Goal: Task Accomplishment & Management: Complete application form

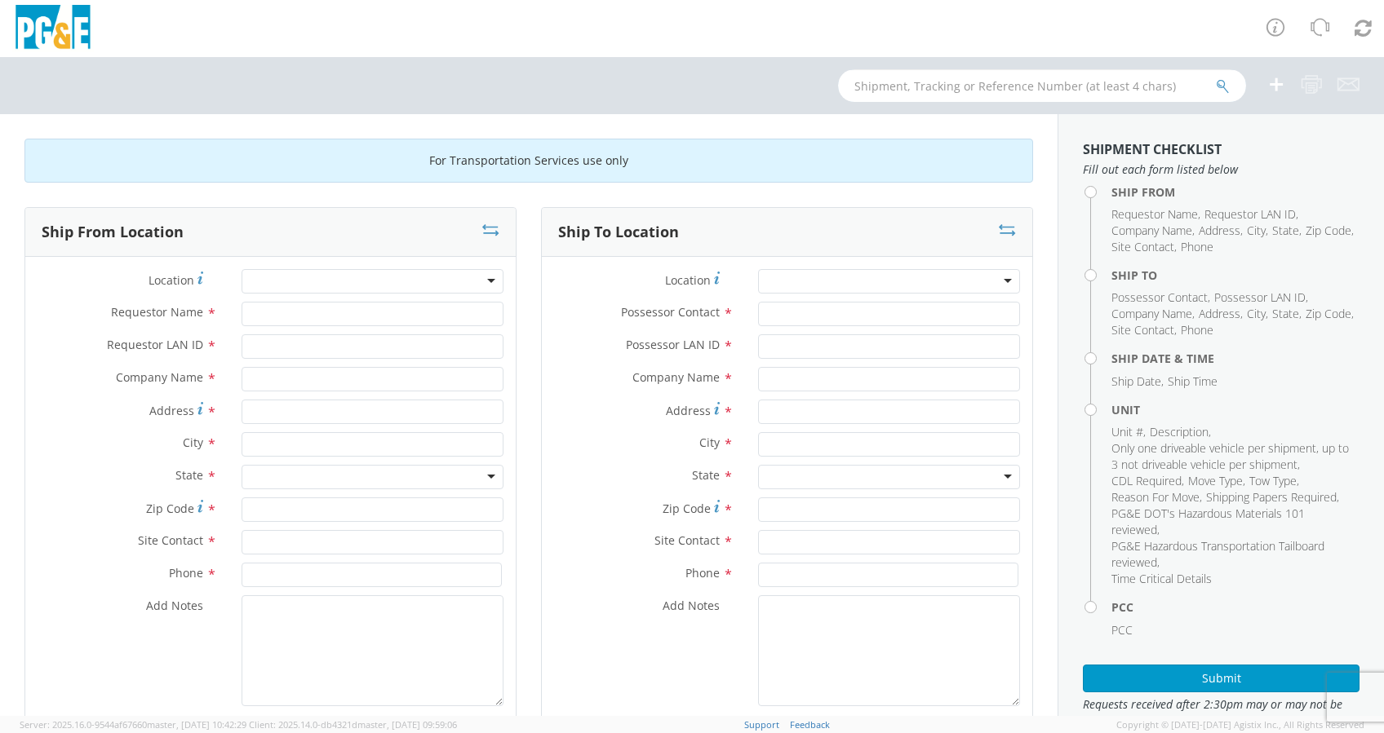
click at [911, 78] on input "text" at bounding box center [1042, 85] width 408 height 33
type input "b42649"
click at [1216, 78] on button "submit" at bounding box center [1223, 88] width 14 height 20
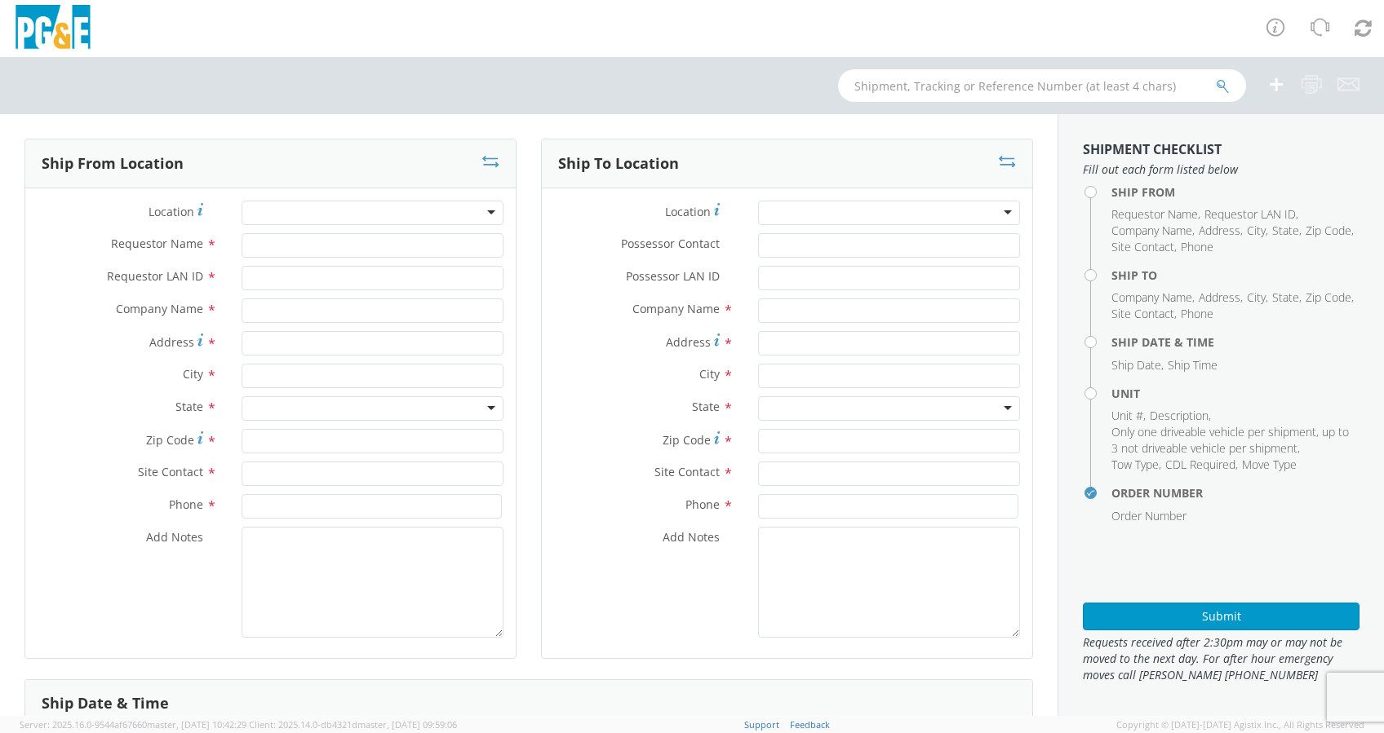
select select "2041093"
click at [928, 86] on input "text" at bounding box center [1042, 85] width 408 height 33
type input "b42649"
click at [1222, 89] on icon "submit" at bounding box center [1223, 86] width 14 height 15
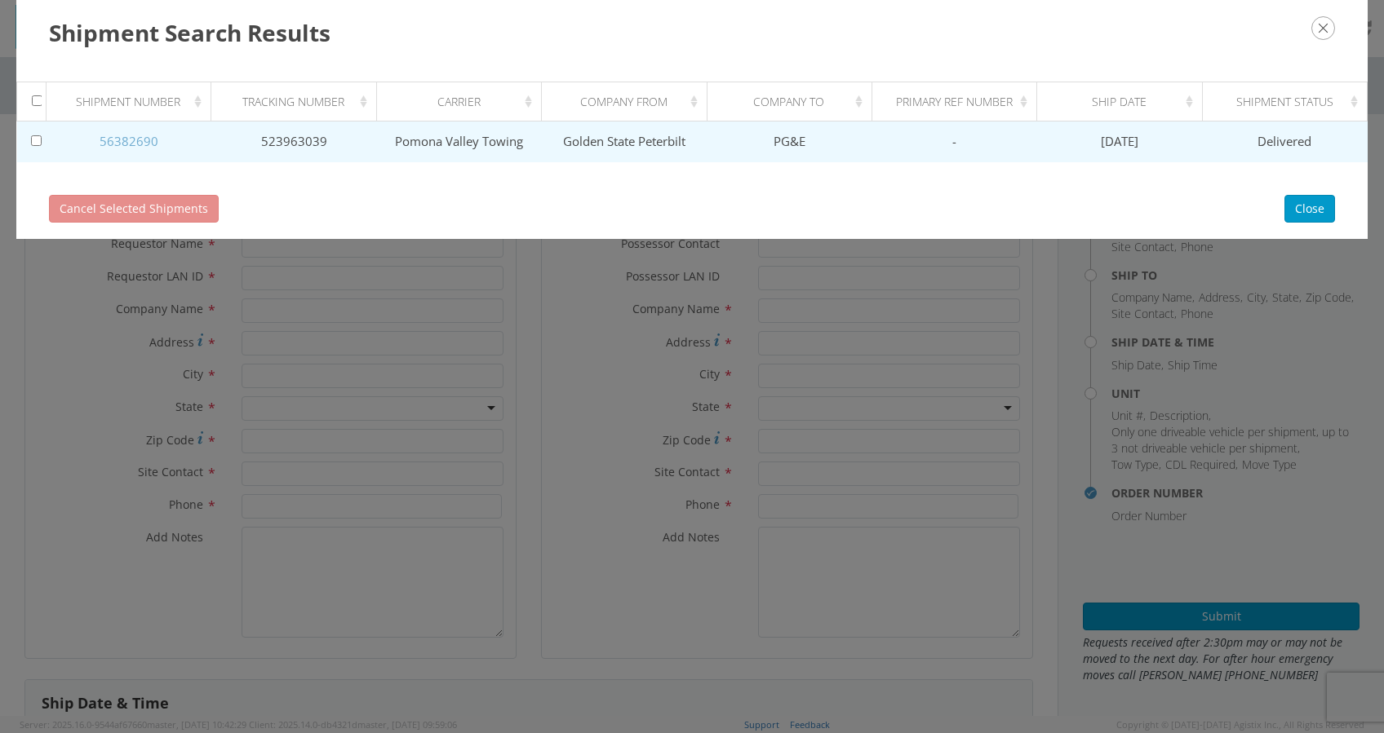
click at [145, 138] on link "56382690" at bounding box center [129, 141] width 59 height 16
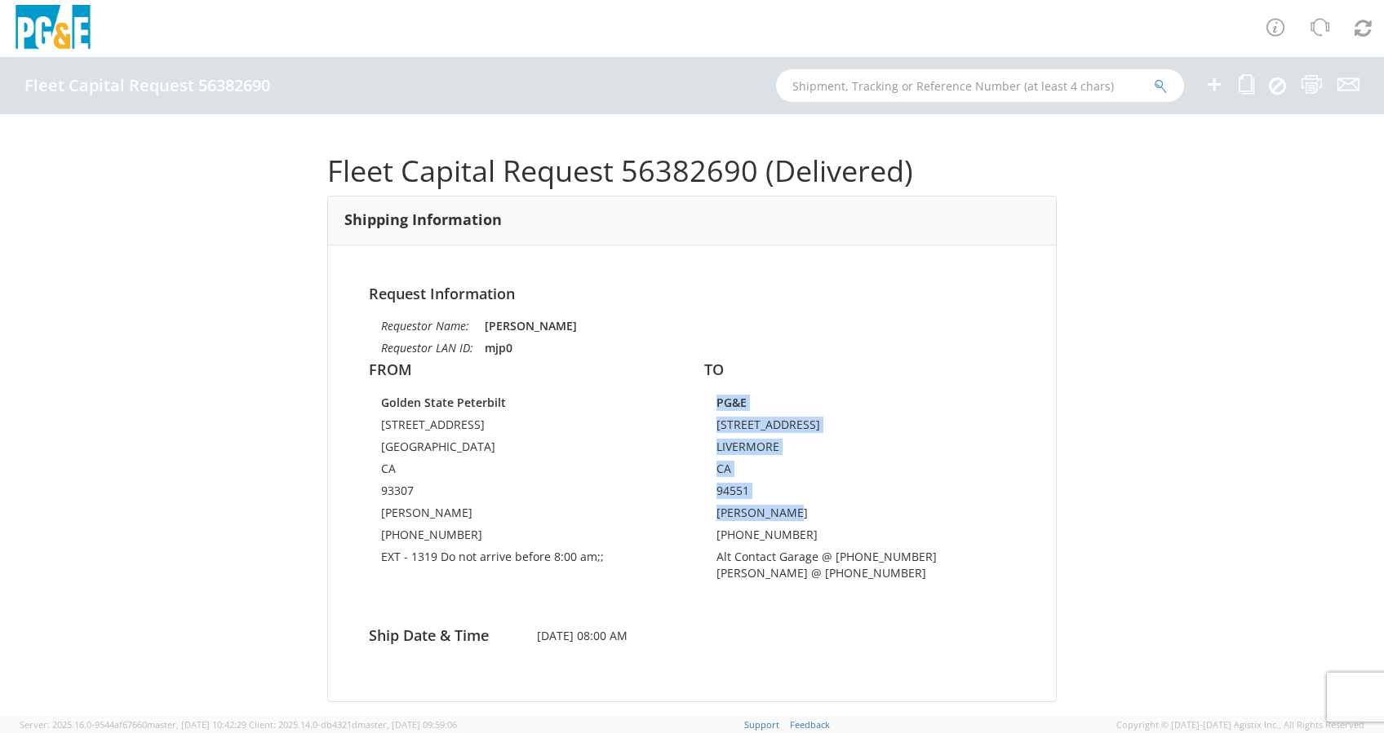
drag, startPoint x: 771, startPoint y: 509, endPoint x: 698, endPoint y: 508, distance: 73.4
click at [704, 508] on div "PG&E [STREET_ADDRESS] [PERSON_NAME] [PHONE_NUMBER] Alt Contact Garage @ [PHONE_…" at bounding box center [859, 491] width 311 height 193
drag, startPoint x: 698, startPoint y: 508, endPoint x: 765, endPoint y: 503, distance: 67.9
click at [765, 503] on td "94551" at bounding box center [859, 494] width 286 height 22
click at [880, 381] on div "TO PG&E [STREET_ADDRESS] [PERSON_NAME] [PHONE_NUMBER] Alt Contact Garage @ [PHO…" at bounding box center [859, 474] width 335 height 225
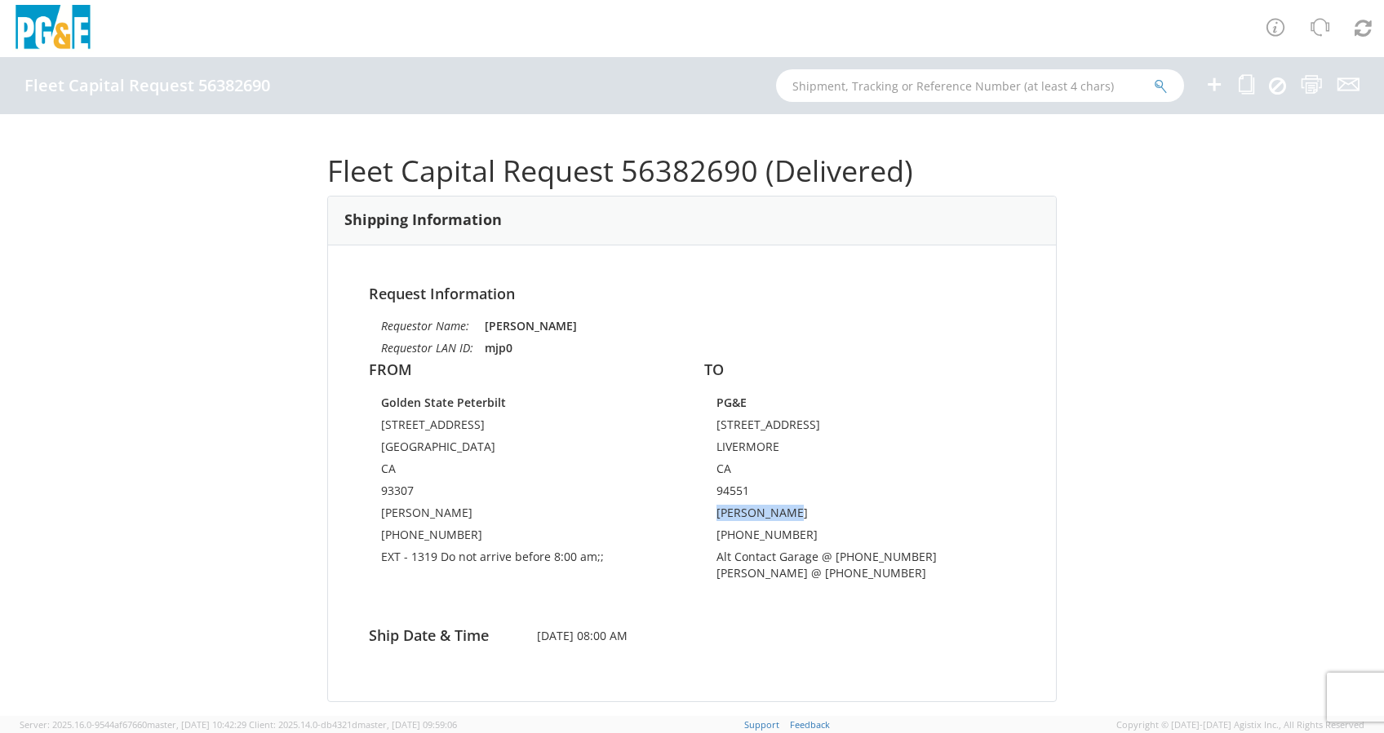
drag, startPoint x: 773, startPoint y: 513, endPoint x: 709, endPoint y: 516, distance: 63.7
click at [716, 516] on td "[PERSON_NAME]" at bounding box center [859, 516] width 286 height 22
drag, startPoint x: 709, startPoint y: 516, endPoint x: 725, endPoint y: 515, distance: 16.3
copy td "[PERSON_NAME]"
drag, startPoint x: 783, startPoint y: 534, endPoint x: 709, endPoint y: 535, distance: 74.3
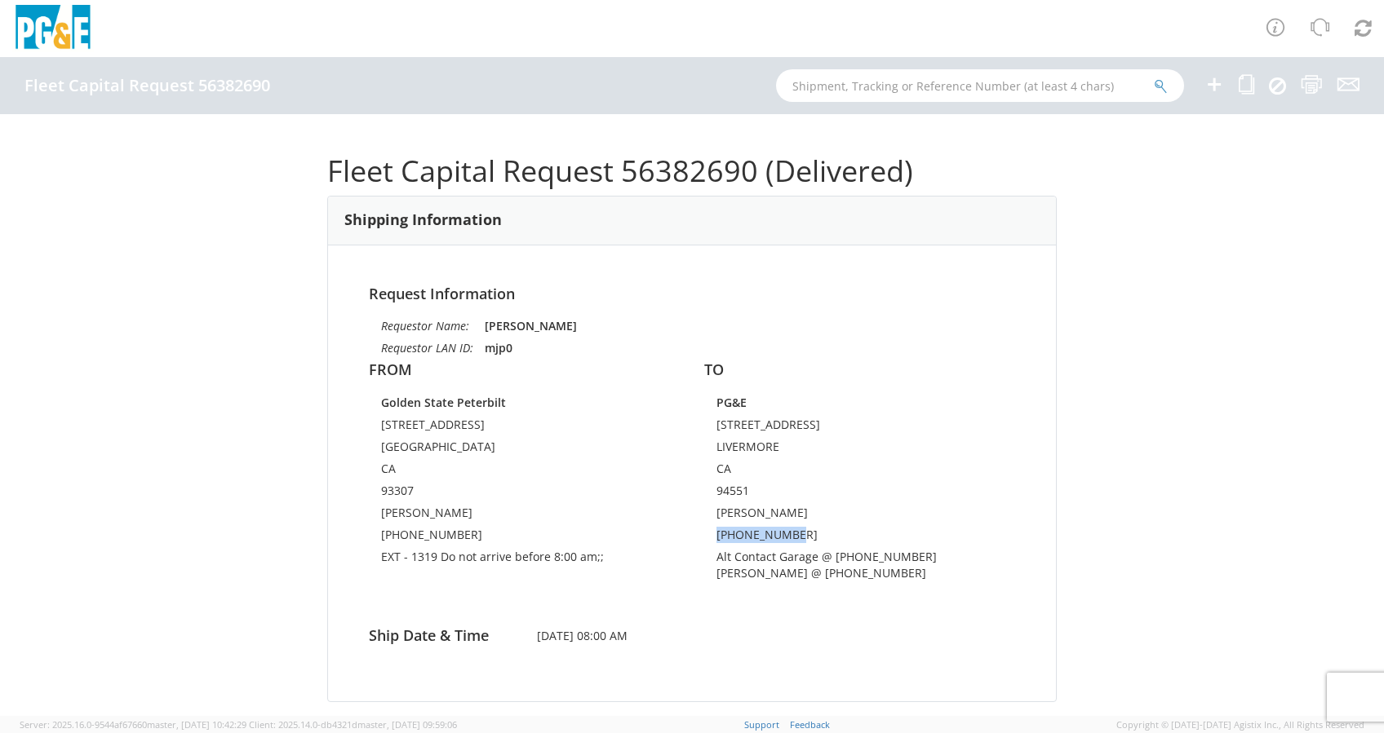
click at [716, 535] on td "[PHONE_NUMBER]" at bounding box center [859, 538] width 286 height 22
drag, startPoint x: 709, startPoint y: 535, endPoint x: 722, endPoint y: 538, distance: 13.3
copy td "[PHONE_NUMBER]"
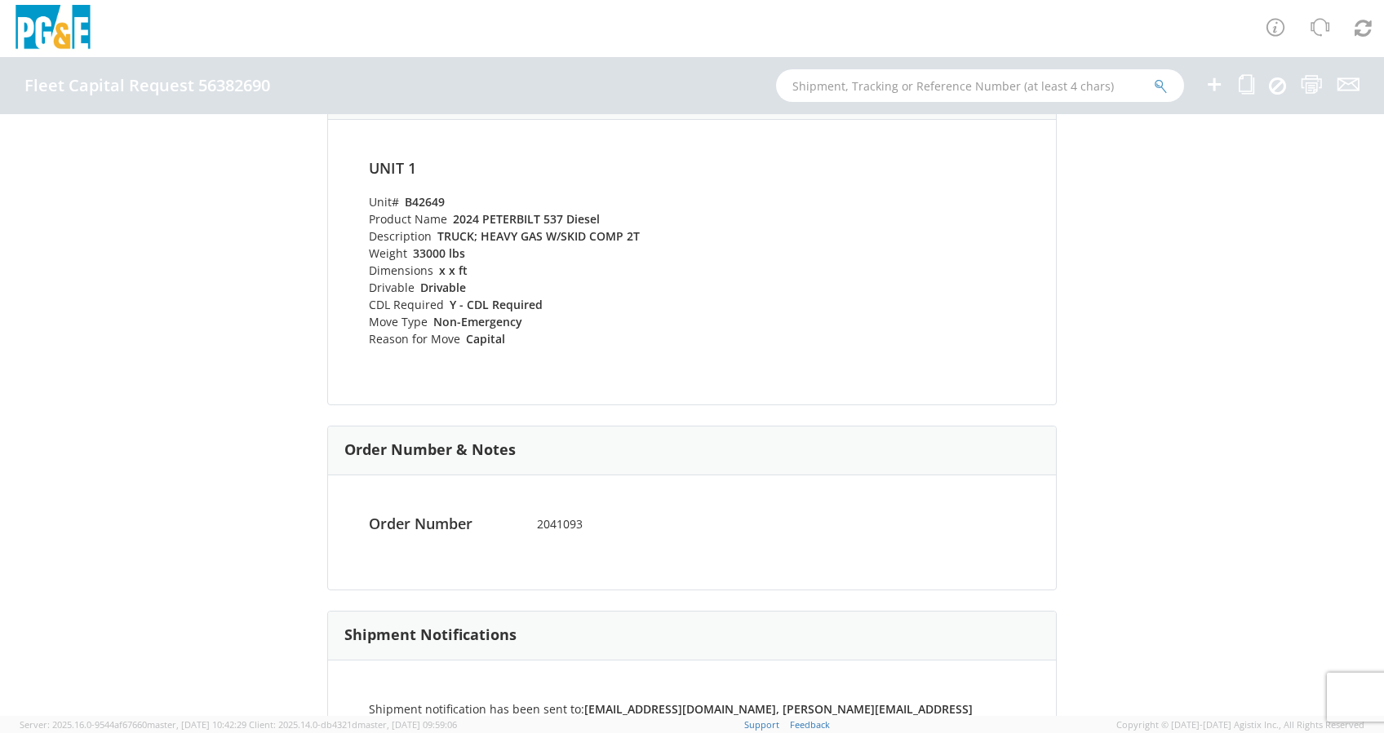
scroll to position [727, 0]
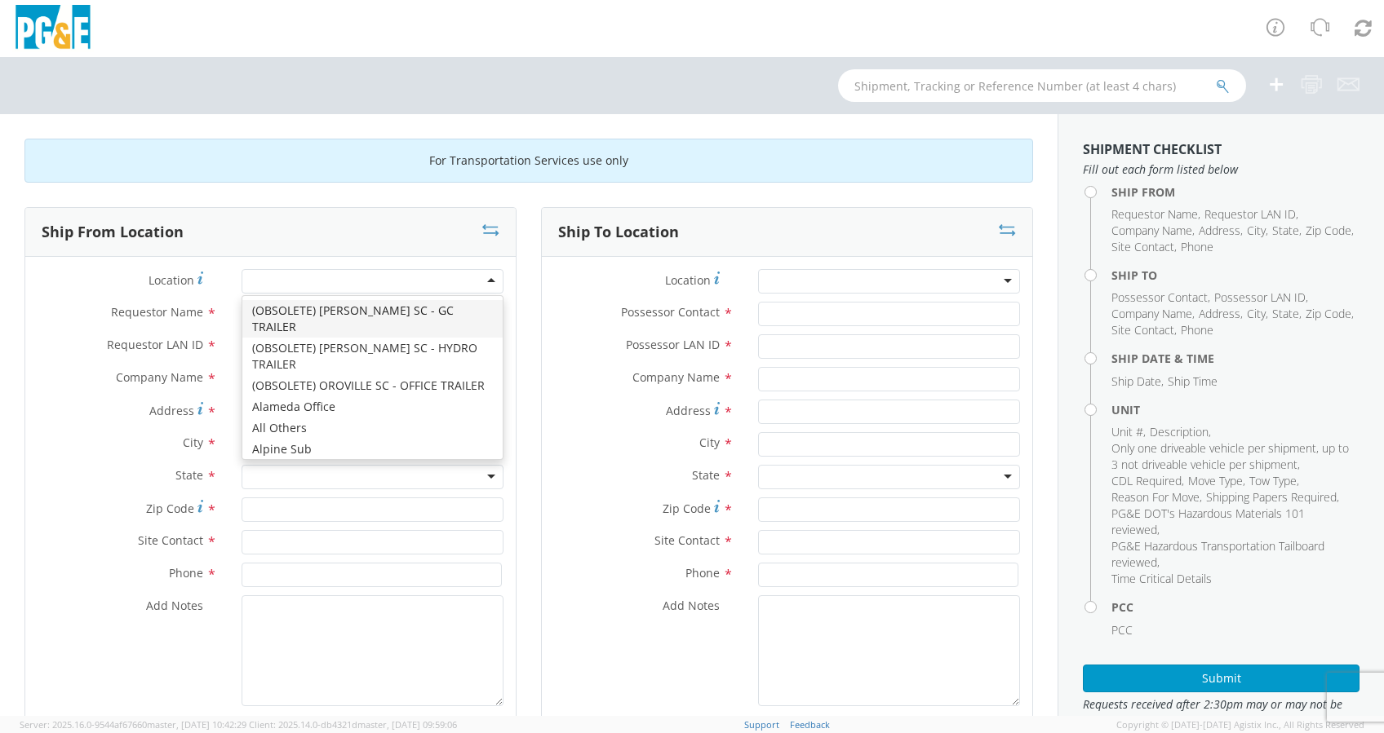
click at [304, 285] on div at bounding box center [373, 281] width 262 height 24
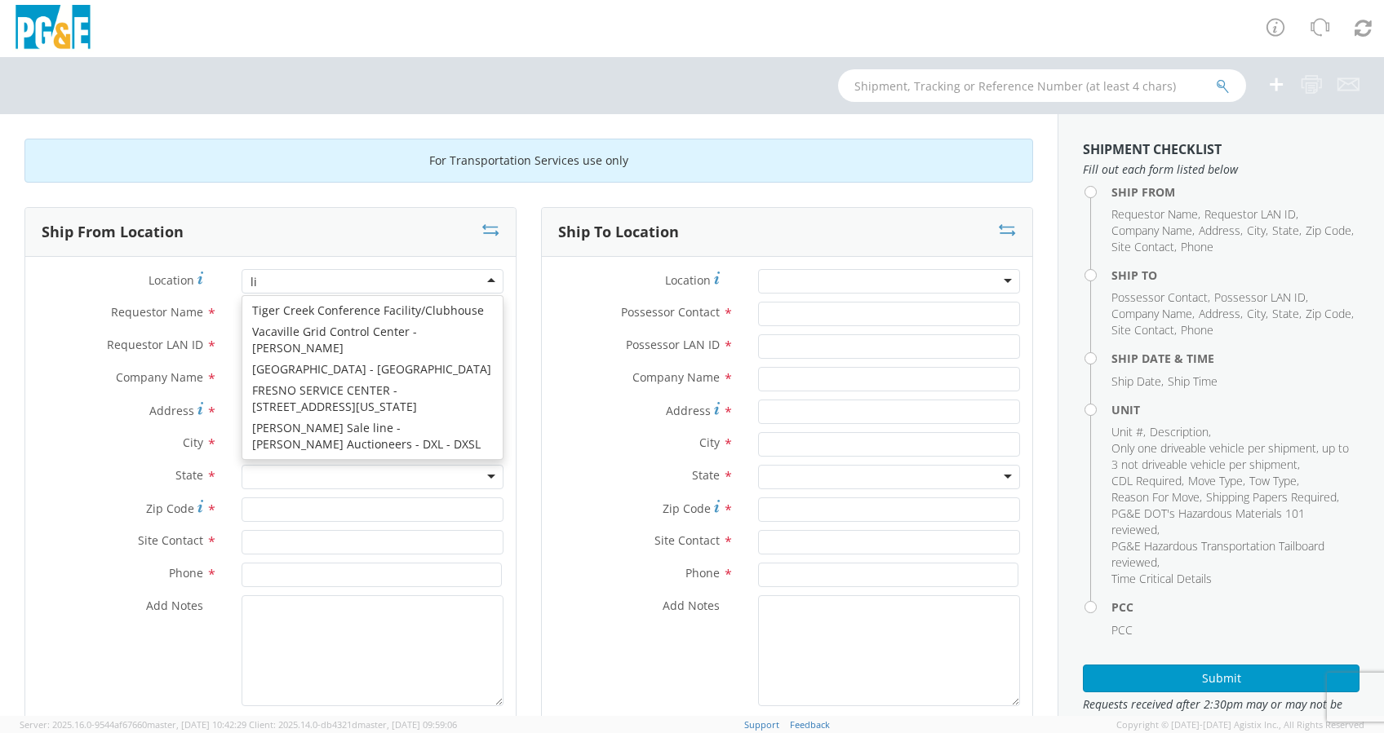
scroll to position [4, 0]
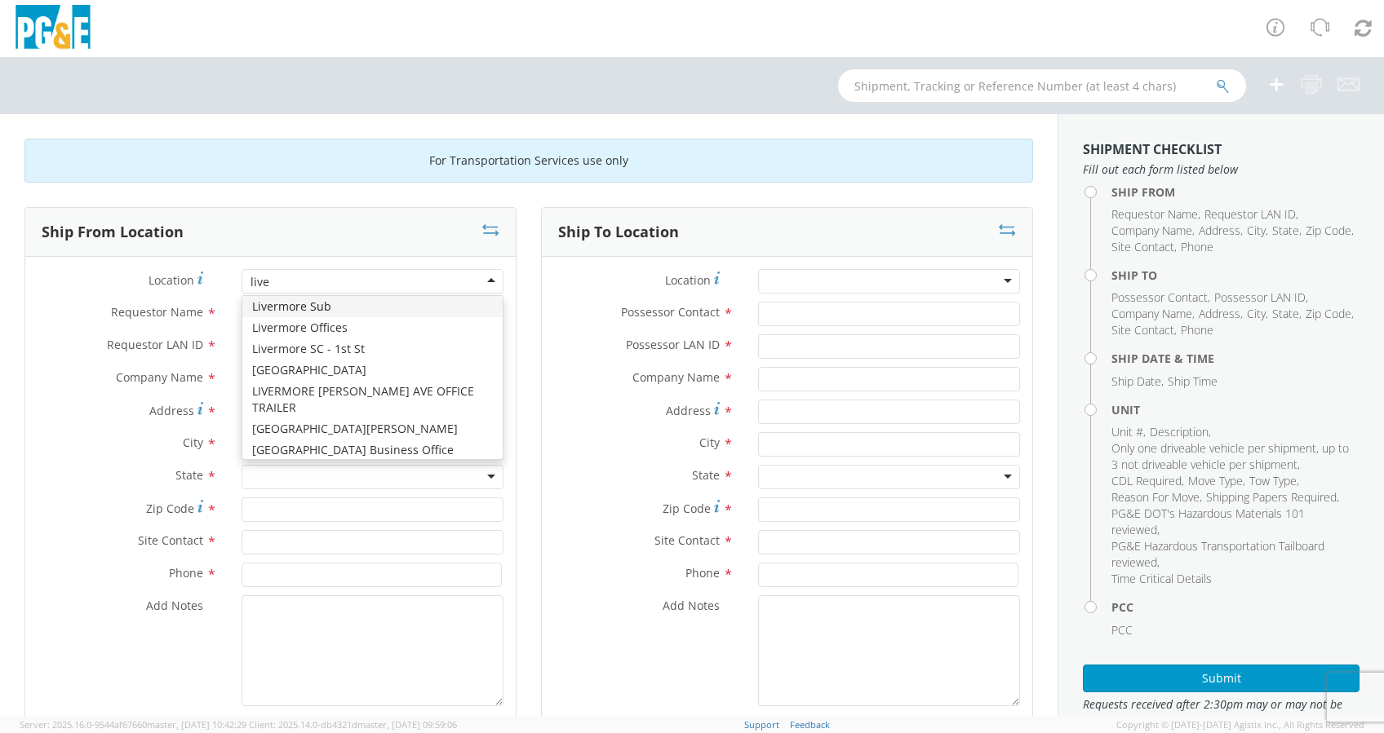
type input "liver"
type input "PG&E"
type input "[STREET_ADDRESS]"
type input "Livermore"
type input "94550"
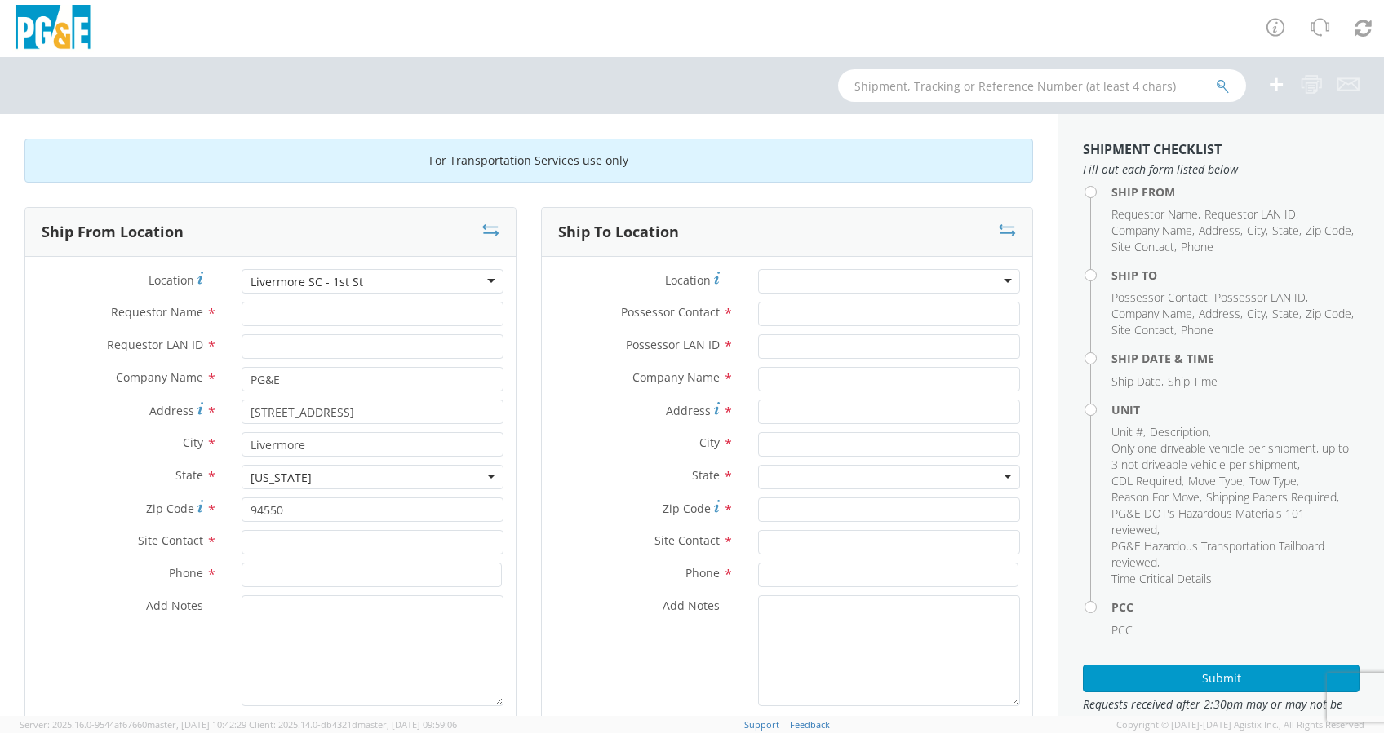
scroll to position [0, 0]
click at [764, 383] on input "text" at bounding box center [889, 379] width 262 height 24
type input "Douglass Truck"
click at [760, 413] on input "Address *" at bounding box center [889, 412] width 262 height 24
type input "231 21st Street"
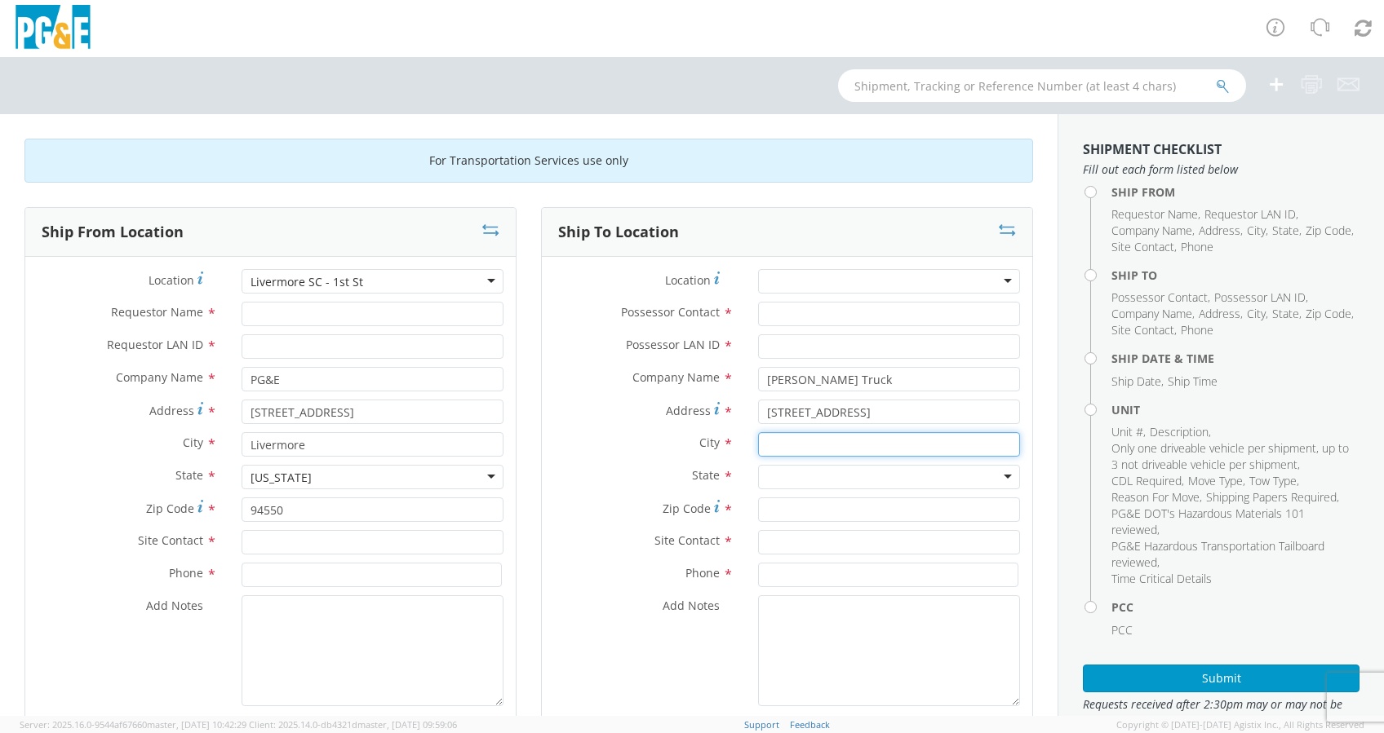
click at [840, 441] on input "text" at bounding box center [889, 444] width 262 height 24
type input "[GEOGRAPHIC_DATA]"
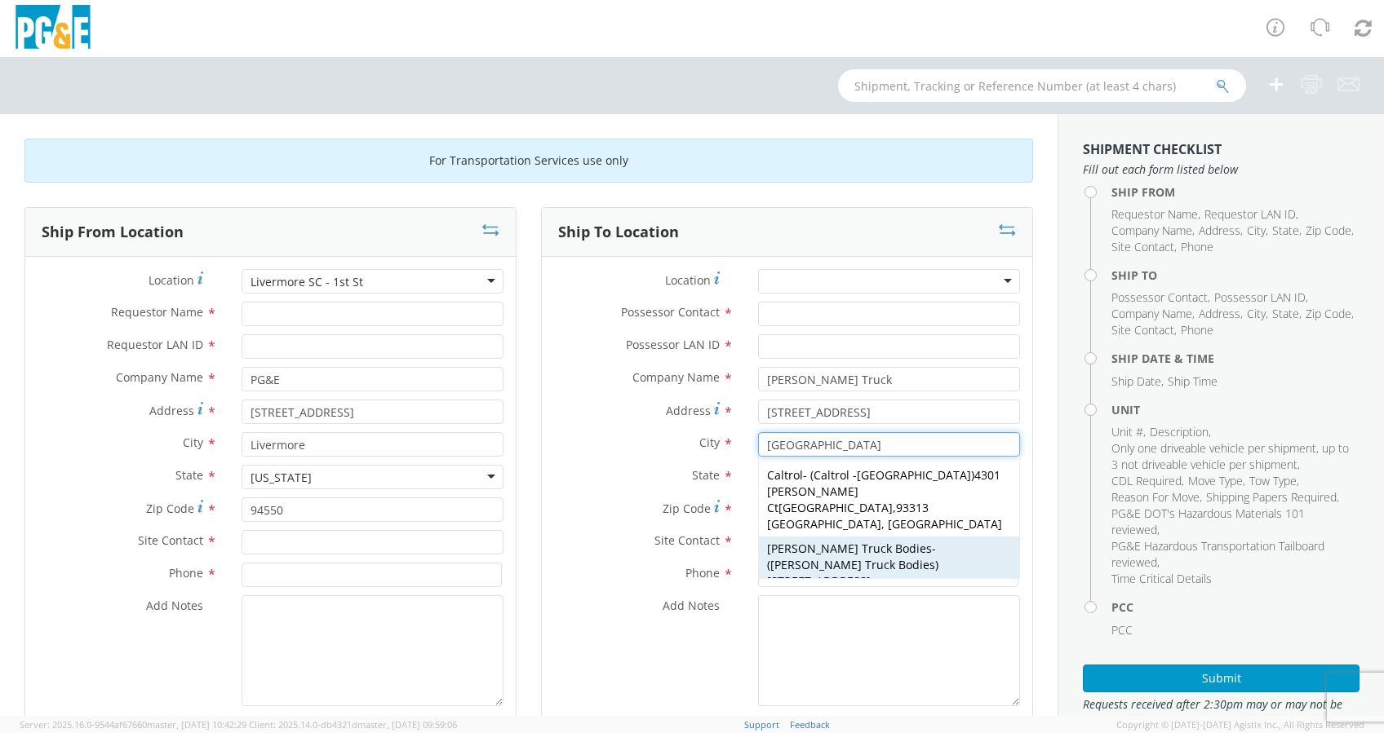
click at [803, 574] on span "231 21st St Bakersfield" at bounding box center [824, 590] width 114 height 32
type input "Douglass Truck Bodies"
type input "231 21st St"
type input "93301"
type input "Douglass Truck Bodies"
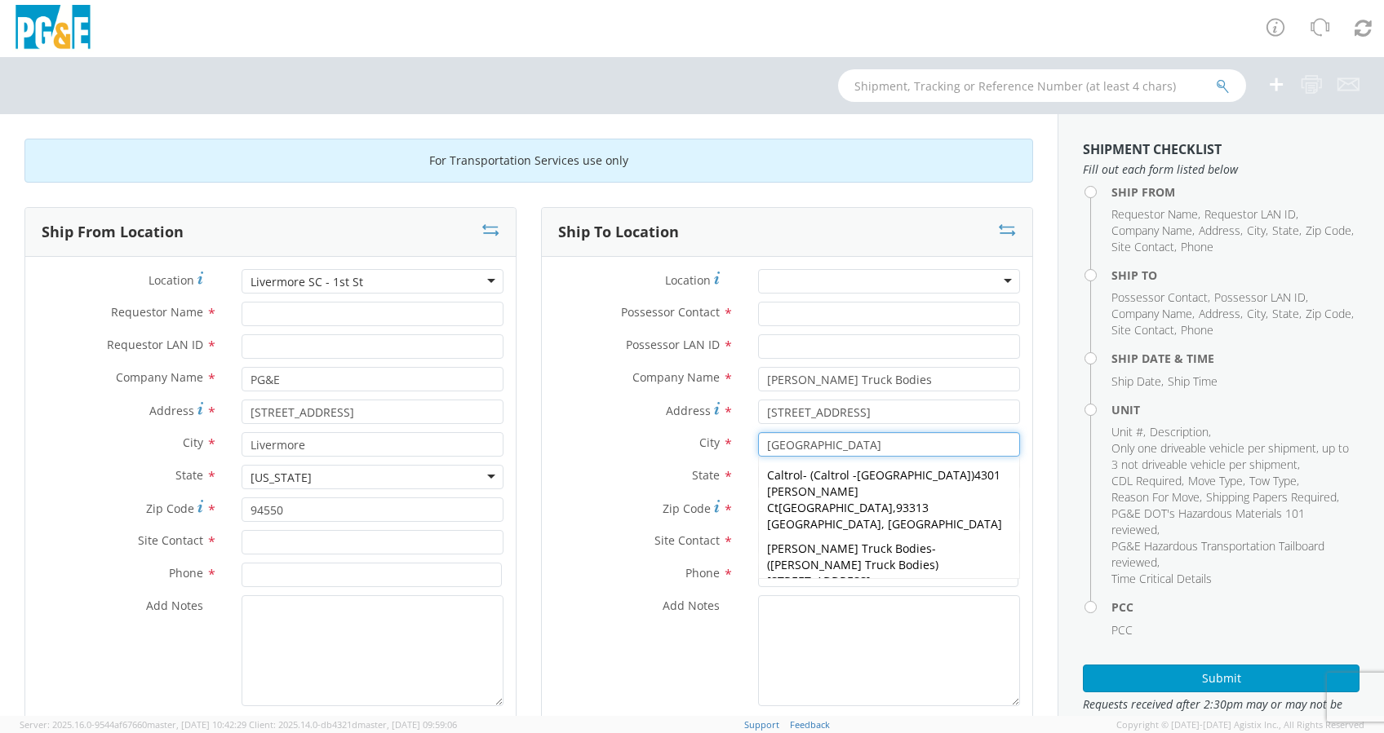
type input "[GEOGRAPHIC_DATA]"
click at [630, 637] on div "Add Notes *" at bounding box center [787, 651] width 490 height 111
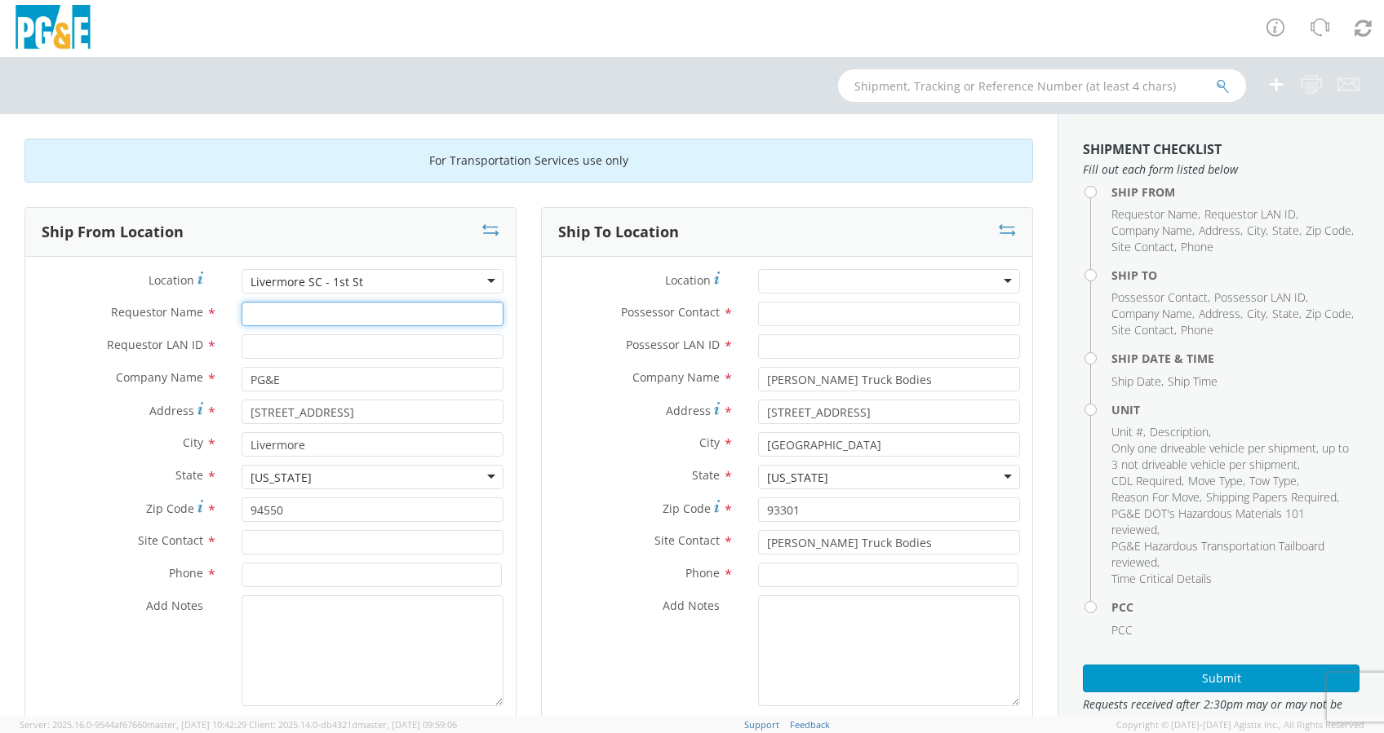
click at [284, 319] on input "Requestor Name *" at bounding box center [373, 314] width 262 height 24
type input "[PERSON_NAME]"
click at [306, 346] on input "Requestor LAN ID *" at bounding box center [373, 347] width 262 height 24
type input "mjp0"
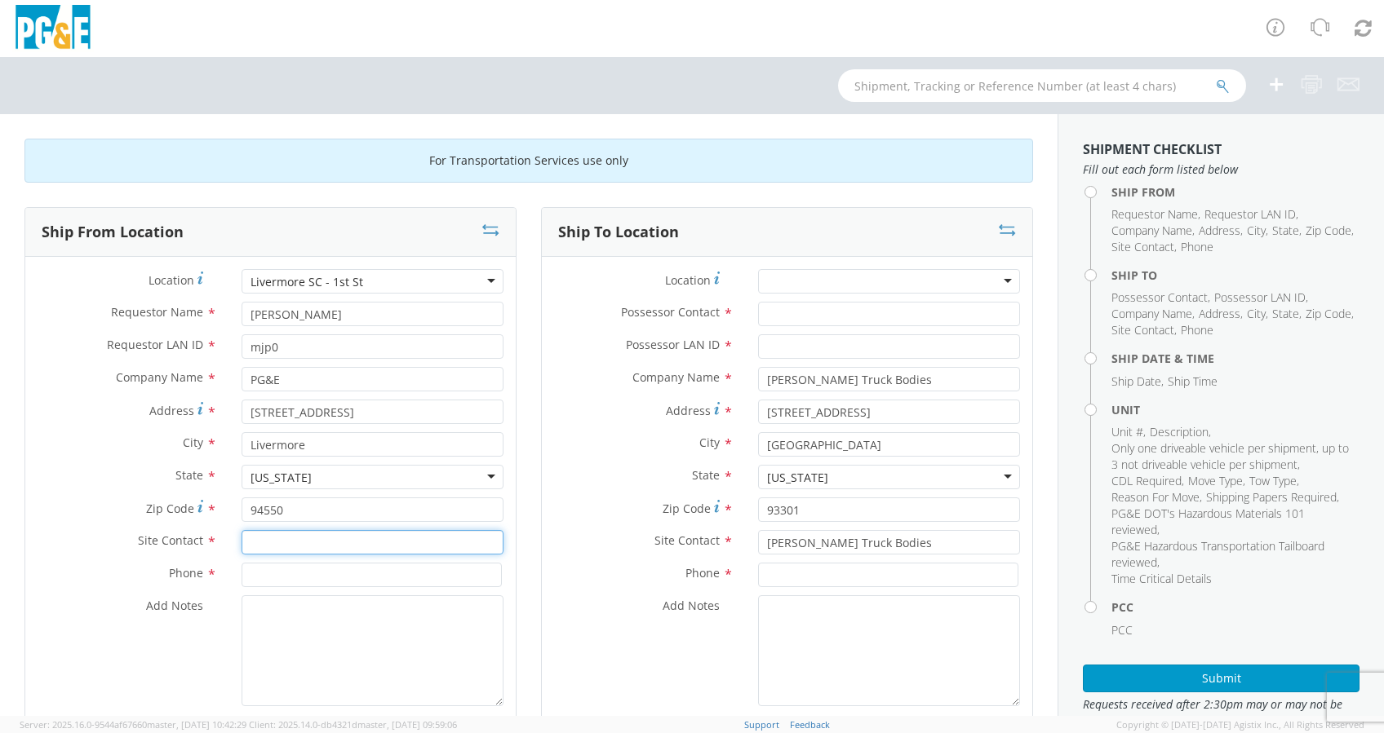
click at [315, 543] on input "text" at bounding box center [373, 542] width 262 height 24
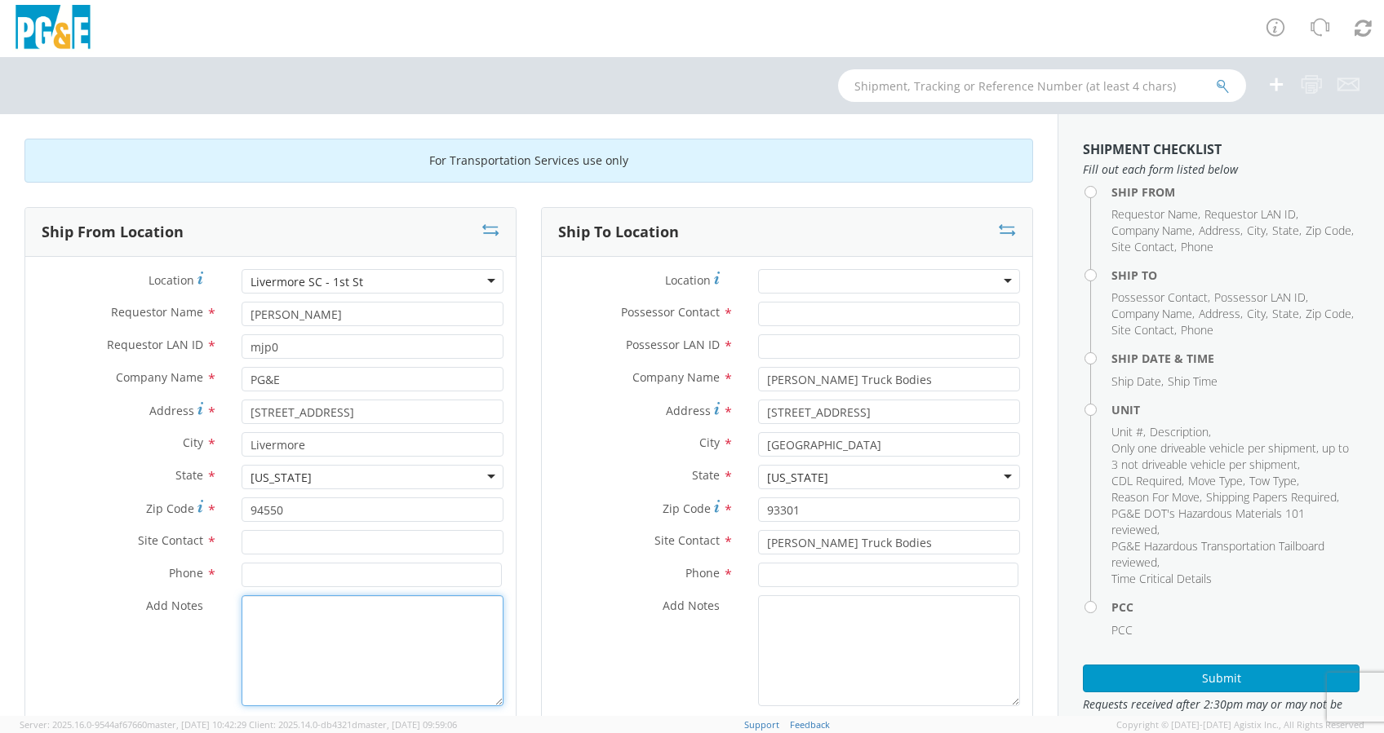
drag, startPoint x: 362, startPoint y: 636, endPoint x: 385, endPoint y: 623, distance: 25.9
click at [379, 627] on textarea "Add Notes *" at bounding box center [373, 651] width 262 height 111
type textarea "Alt Contact Garage @"
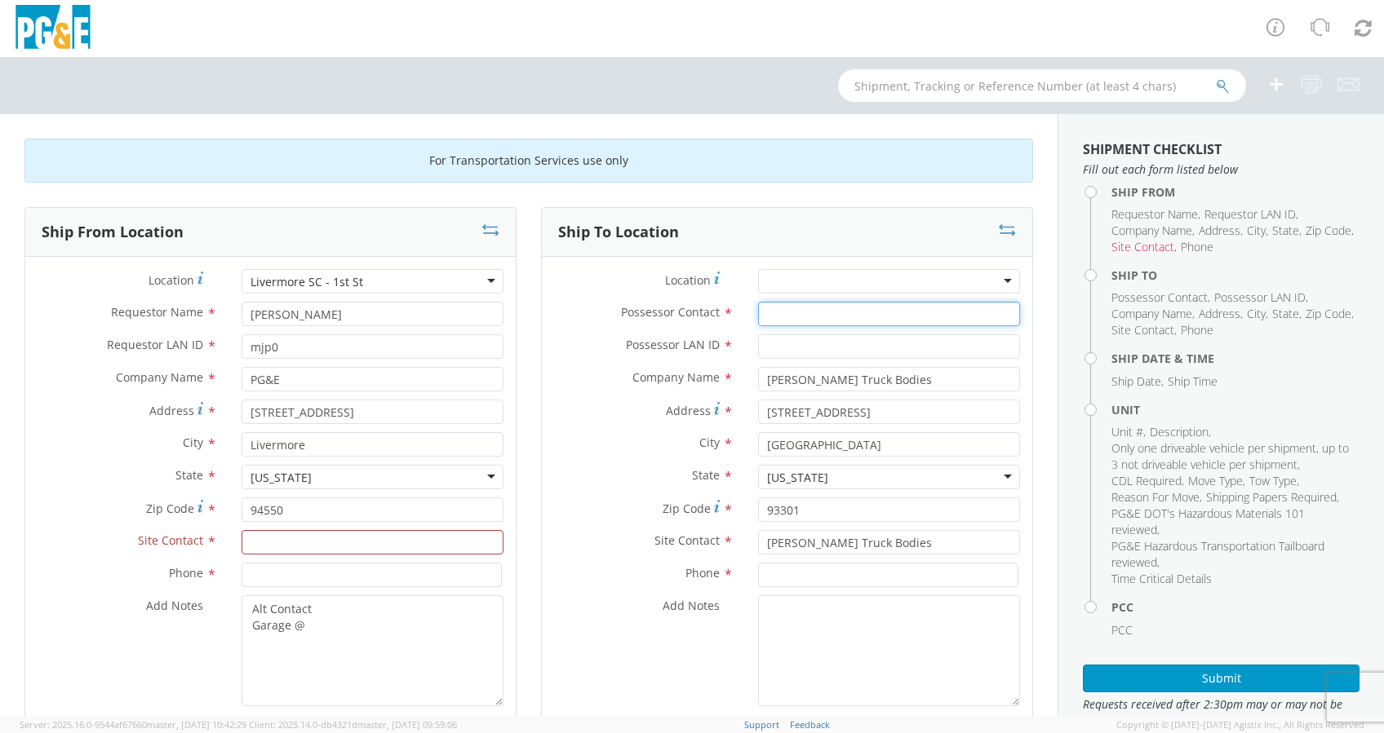
drag, startPoint x: 763, startPoint y: 307, endPoint x: 779, endPoint y: 305, distance: 16.4
click at [764, 307] on input "Possessor Contact *" at bounding box center [889, 314] width 262 height 24
type input "[PERSON_NAME]"
click at [806, 345] on input "Possessor LAN ID *" at bounding box center [889, 347] width 262 height 24
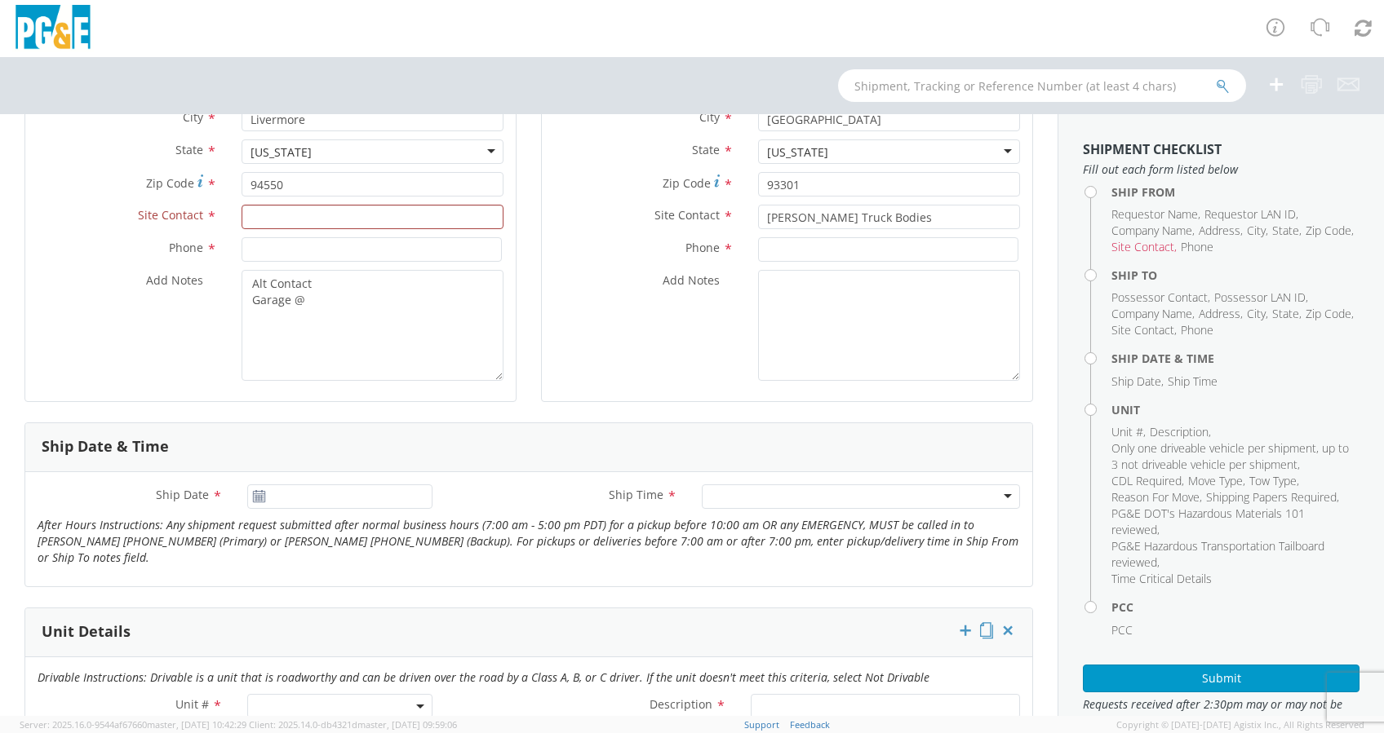
scroll to position [326, 0]
type input "mjp0"
click at [361, 499] on input "08/12/2025" at bounding box center [339, 496] width 185 height 24
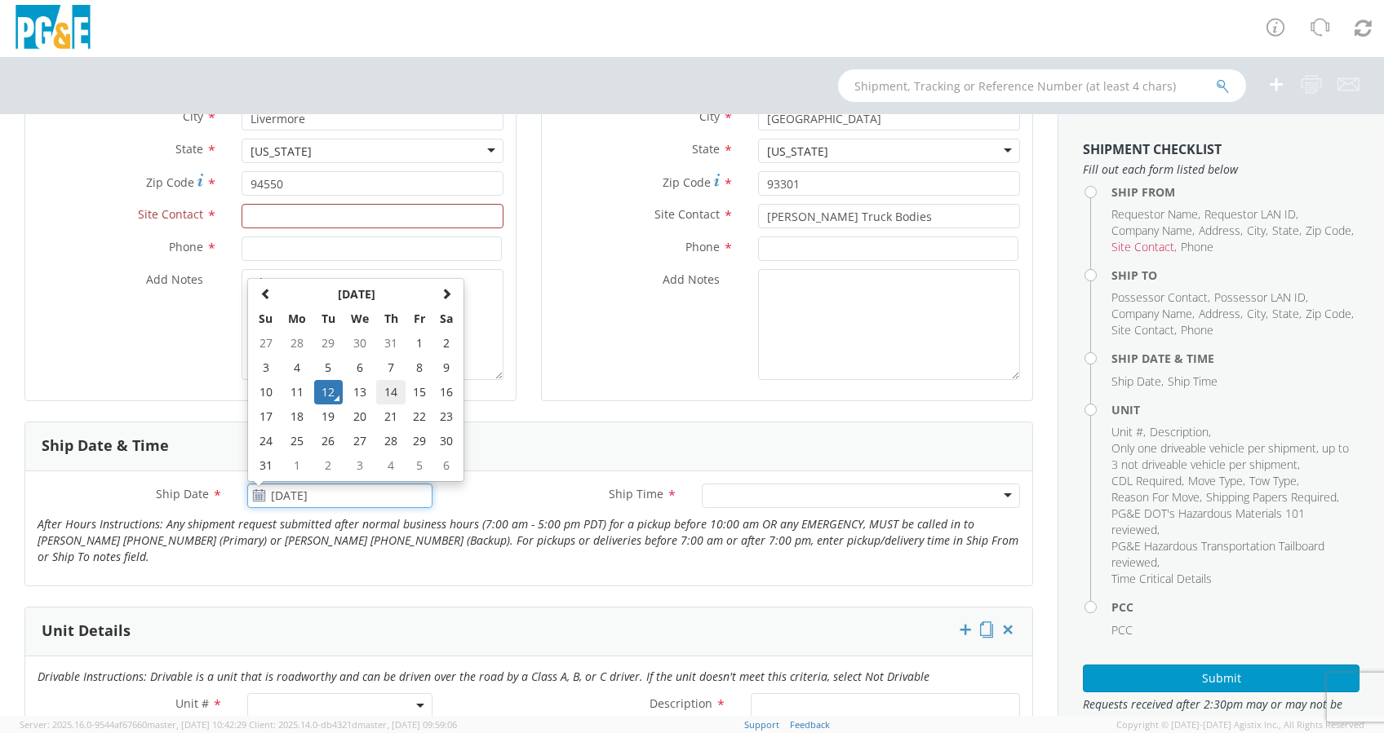
click at [392, 389] on td "14" at bounding box center [390, 392] width 29 height 24
type input "08/14/2025"
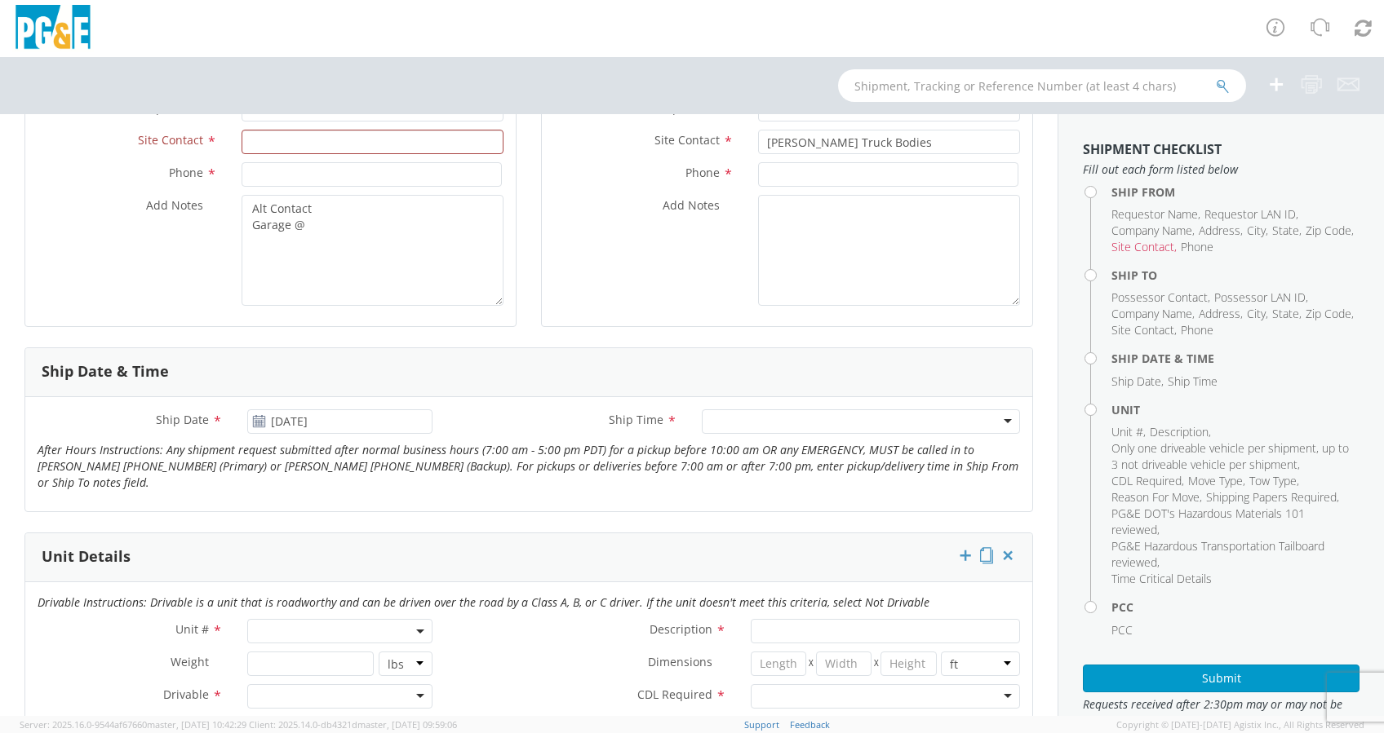
scroll to position [435, 0]
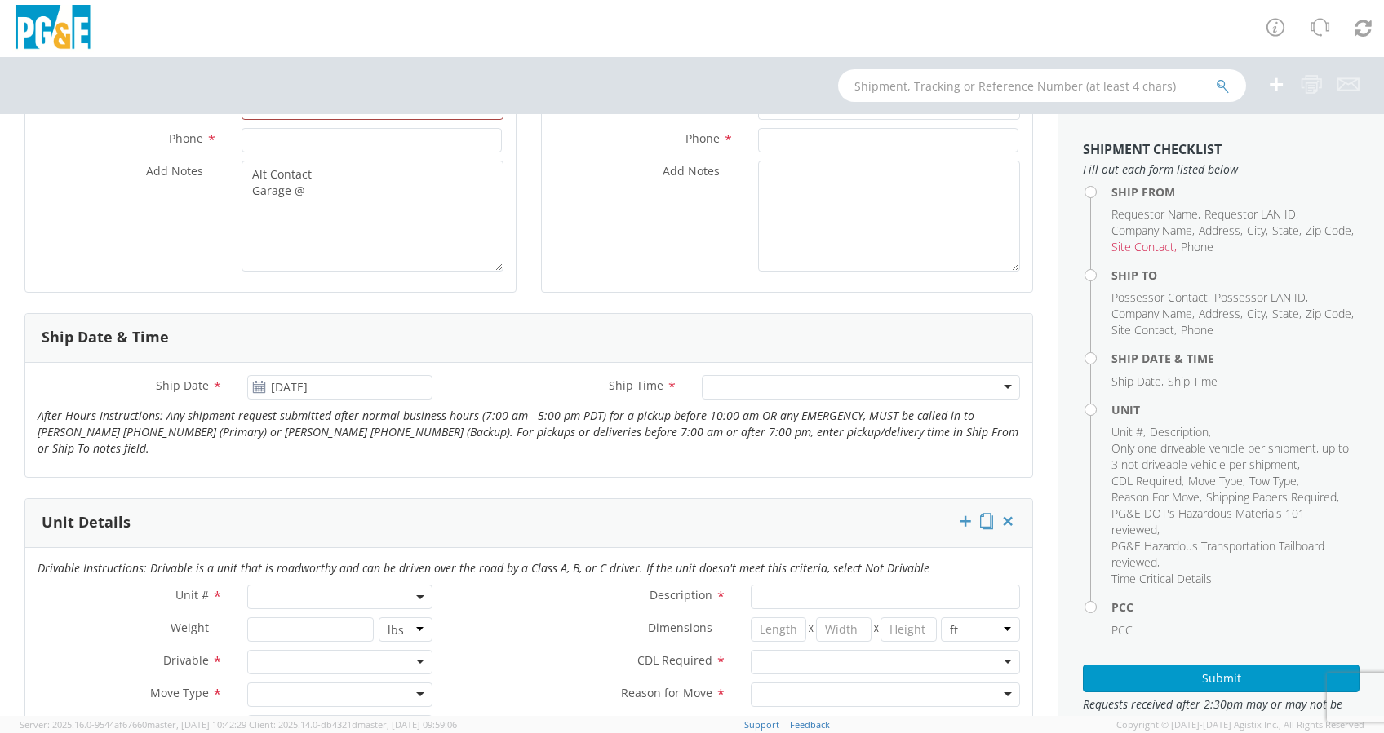
click at [300, 595] on span at bounding box center [339, 597] width 185 height 24
click at [283, 620] on input "search" at bounding box center [338, 624] width 174 height 24
type input "b42649"
type input "TRUCK; HEAVY GAS W/SKID COMP 2T"
type input "33000"
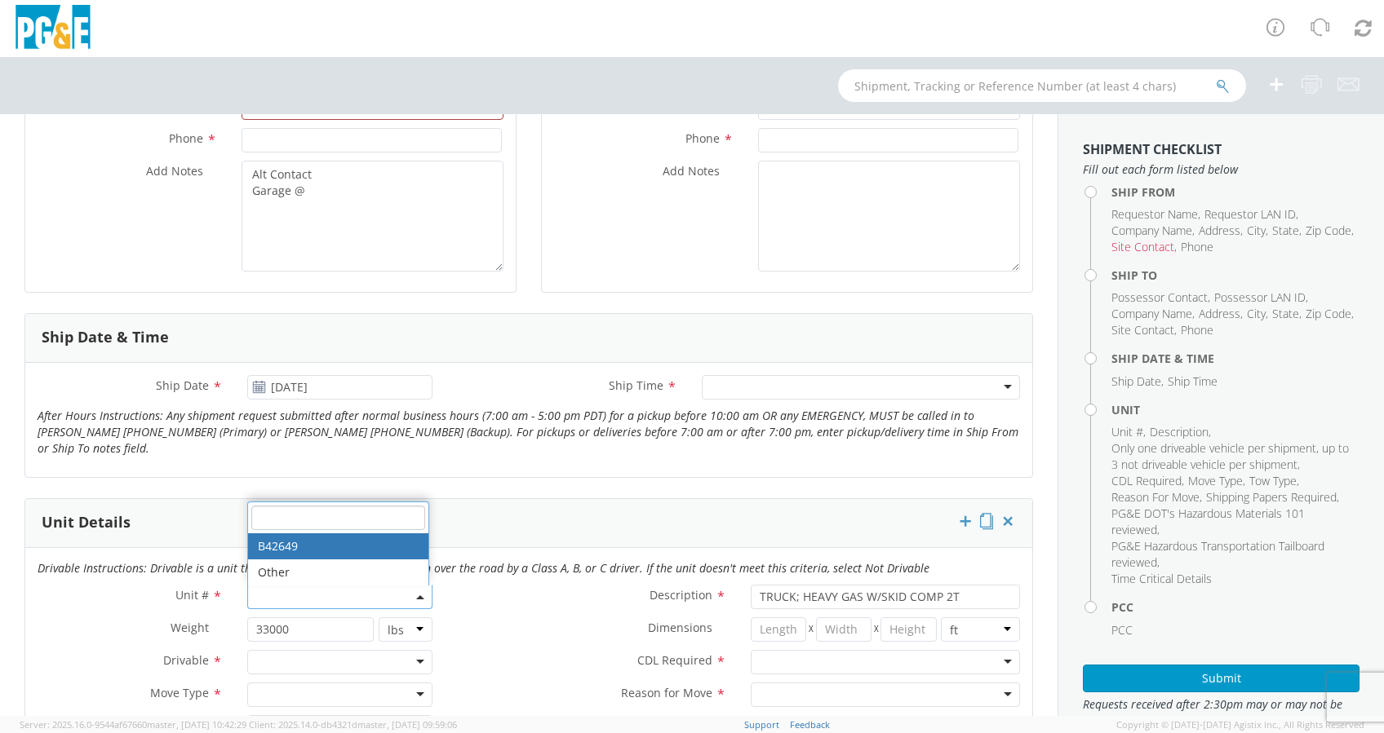
select select "B42649"
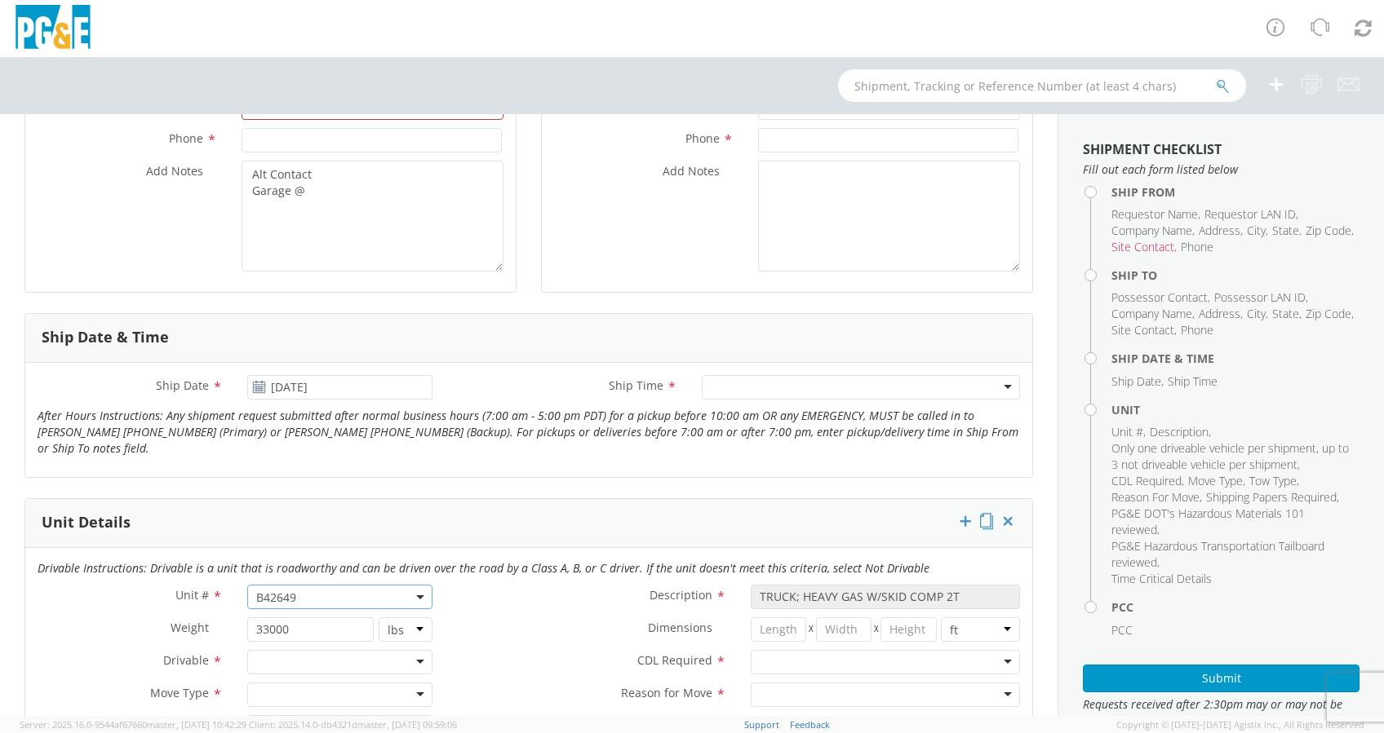
click at [419, 657] on div at bounding box center [339, 662] width 185 height 24
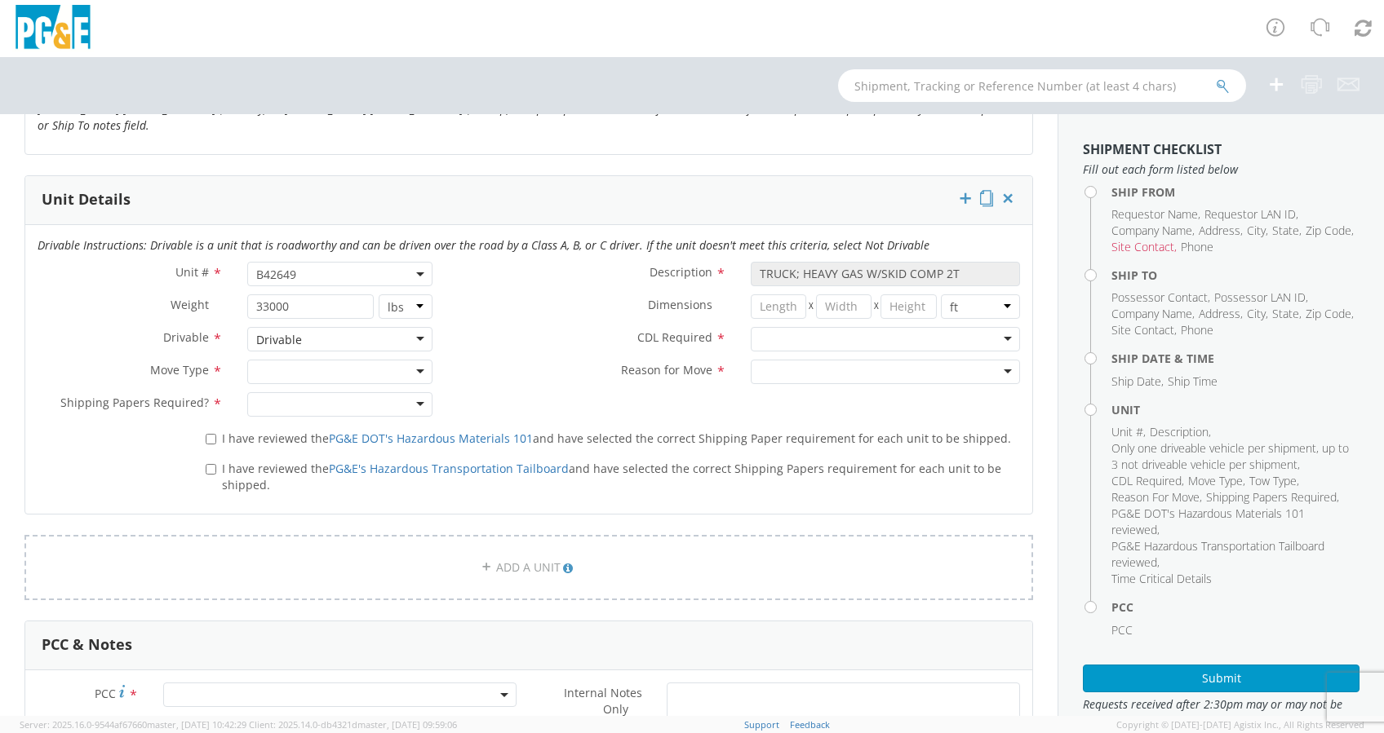
scroll to position [761, 0]
click at [410, 362] on div at bounding box center [339, 369] width 185 height 24
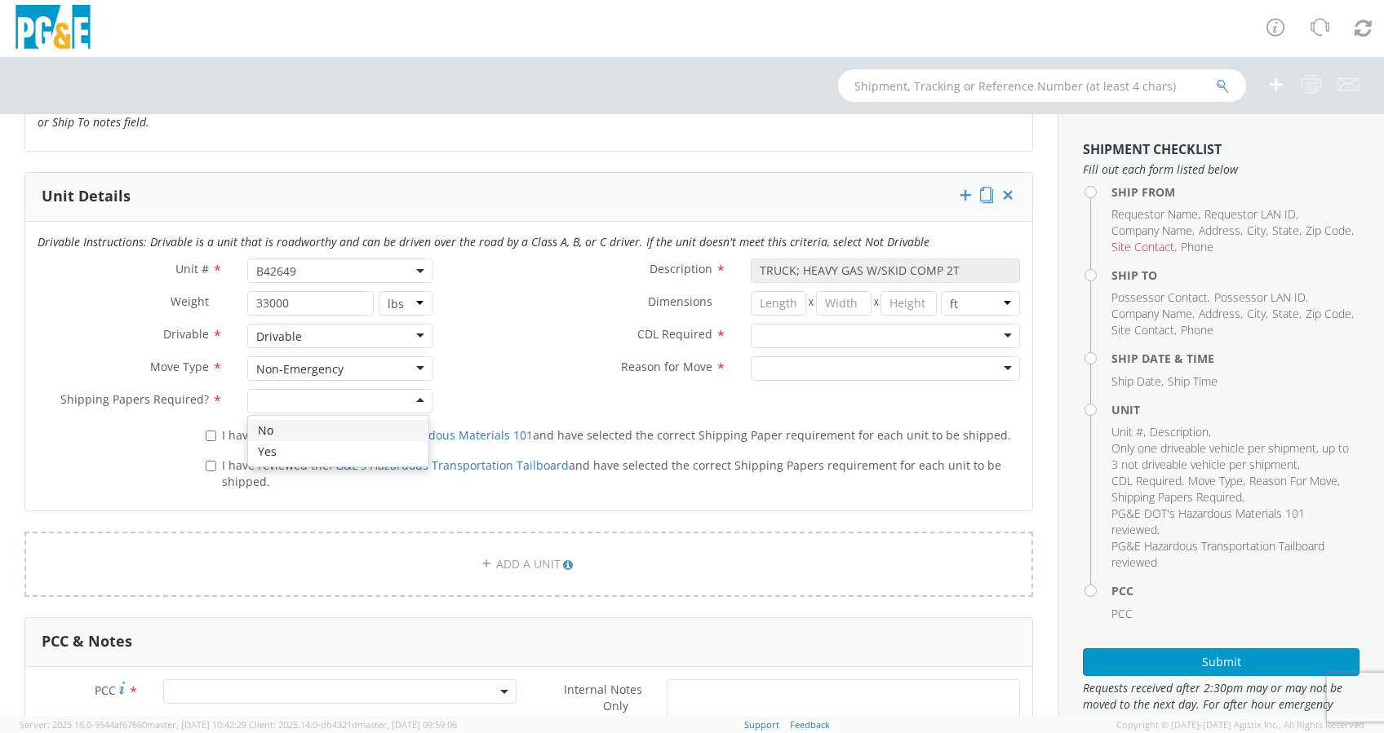
click at [272, 396] on div at bounding box center [339, 401] width 185 height 24
click at [209, 432] on input "I have reviewed the PG&E DOT's Hazardous Materials 101 and have selected the co…" at bounding box center [211, 436] width 11 height 11
checkbox input "true"
drag, startPoint x: 209, startPoint y: 461, endPoint x: 353, endPoint y: 462, distance: 144.4
click at [231, 463] on label "I have reviewed the PG&E's Hazardous Transportation Tailboard and have selected…" at bounding box center [613, 472] width 814 height 35
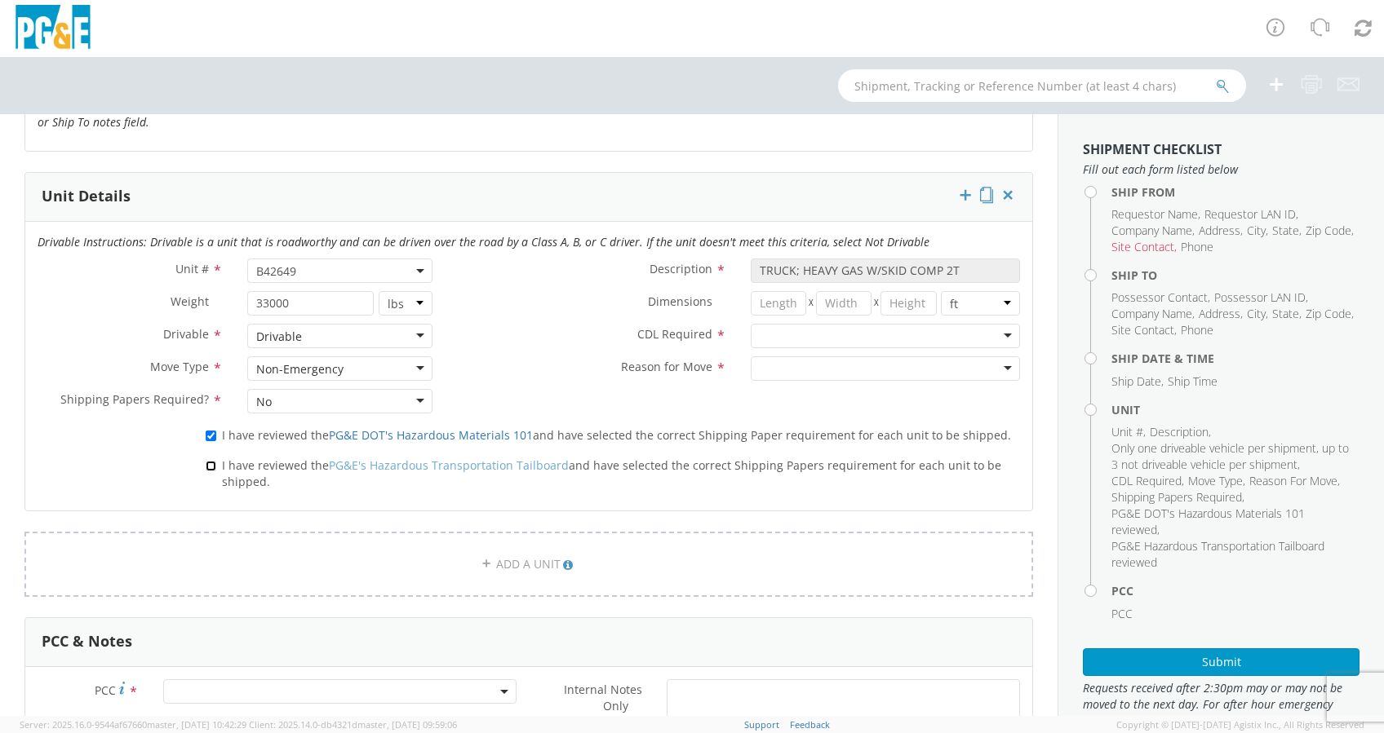
click at [216, 463] on input "I have reviewed the PG&E's Hazardous Transportation Tailboard and have selected…" at bounding box center [211, 466] width 11 height 11
checkbox input "true"
click at [766, 330] on div at bounding box center [885, 336] width 269 height 24
click at [990, 362] on div at bounding box center [885, 369] width 269 height 24
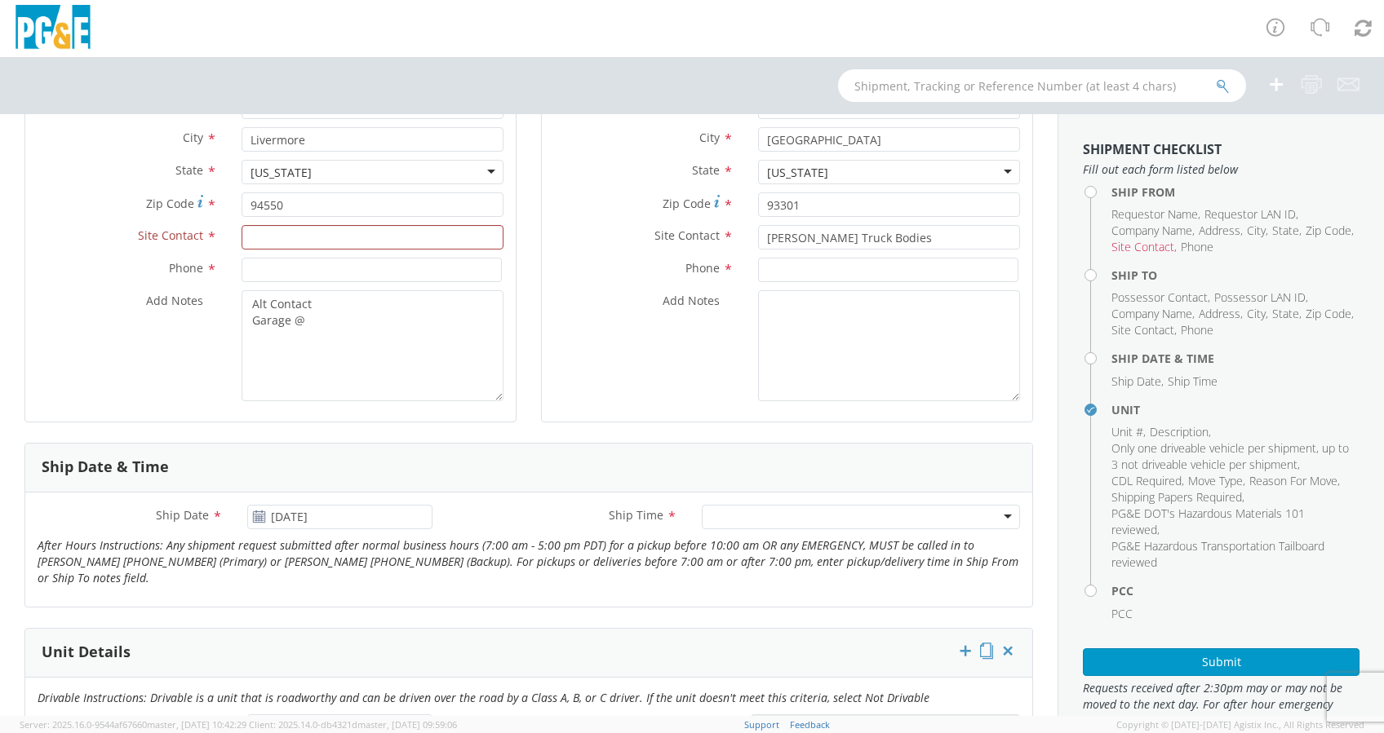
scroll to position [0, 0]
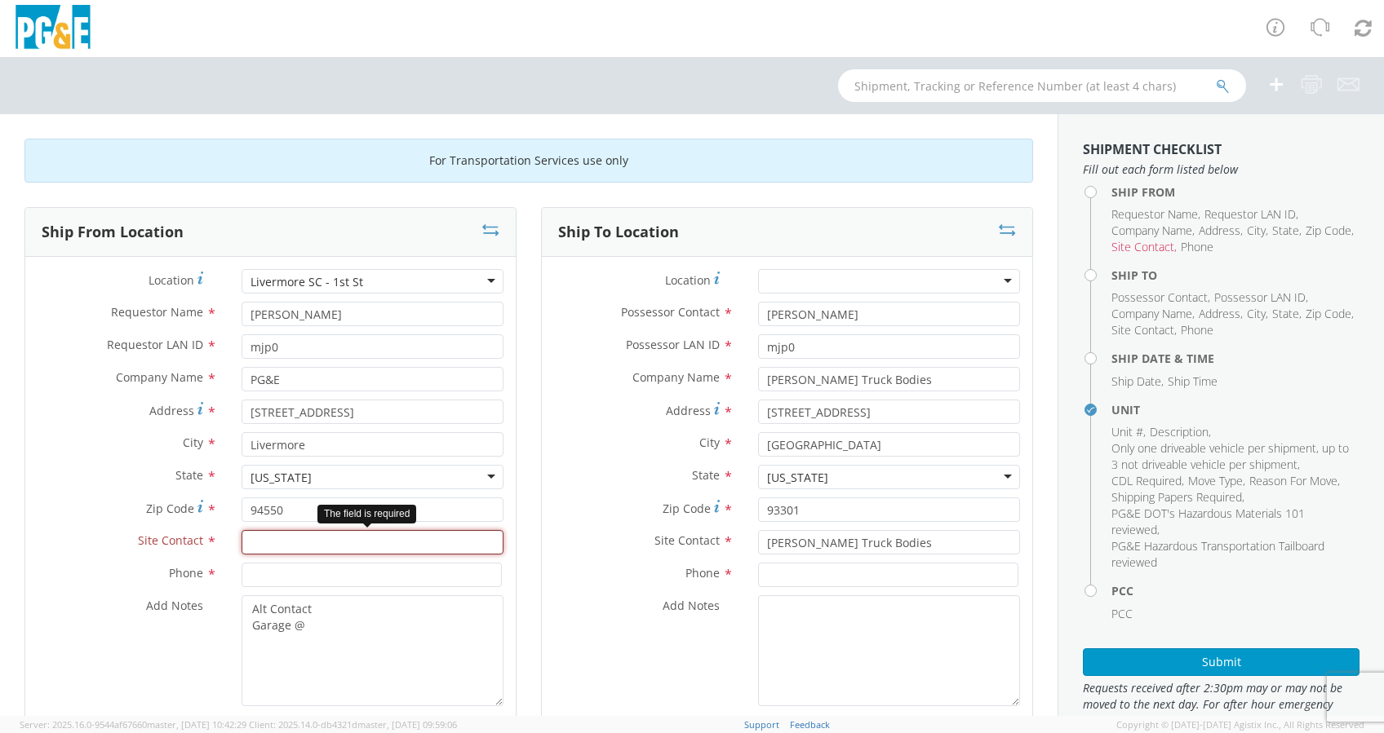
click at [268, 550] on input "text" at bounding box center [373, 542] width 262 height 24
paste input "[PERSON_NAME]"
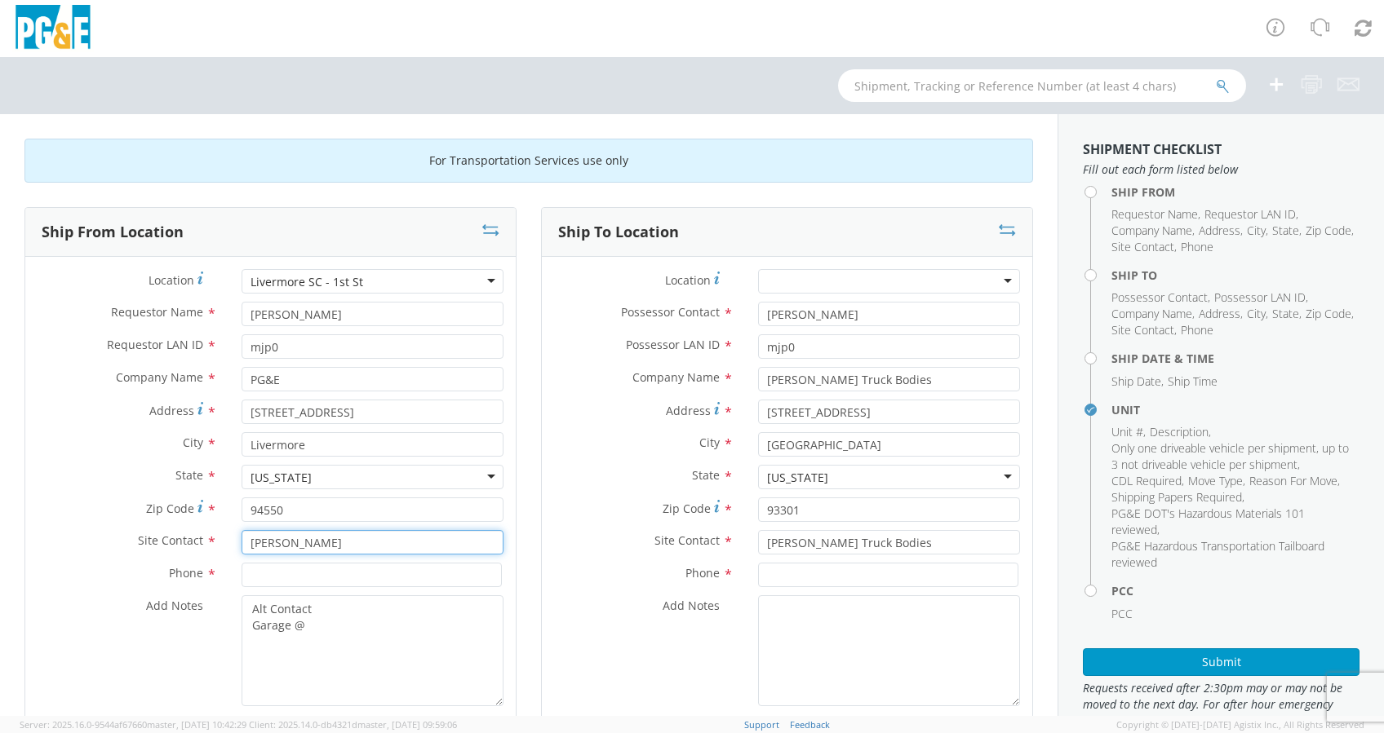
type input "[PERSON_NAME]"
click at [248, 576] on input at bounding box center [372, 575] width 260 height 24
paste input "[PHONE_NUMBER]"
type input "[PHONE_NUMBER]"
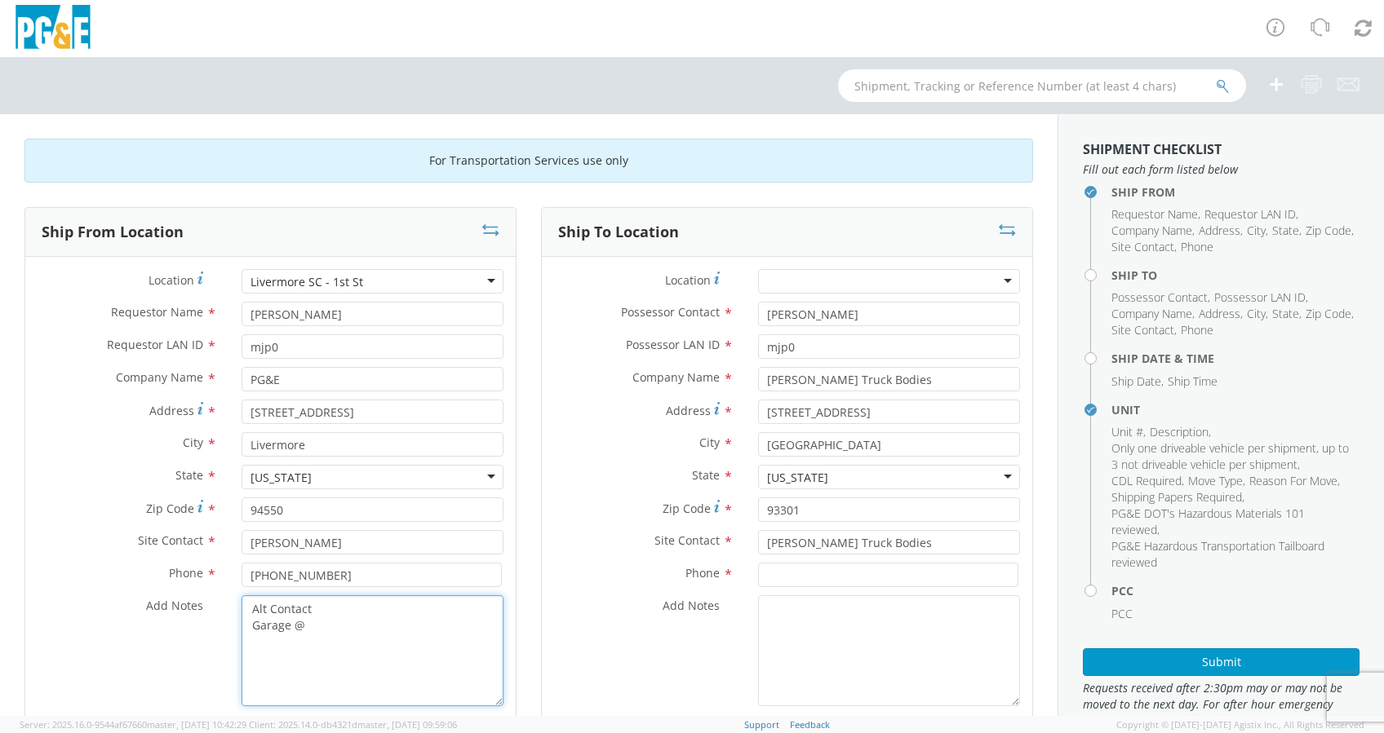
click at [318, 626] on textarea "Alt Contact Garage @" at bounding box center [373, 651] width 262 height 111
paste textarea "925-373-2623"
paste textarea "RON PACHECO @ 510-340-6620"
type textarea "Alt Contact Garage @ [PHONE_NUMBER] [PERSON_NAME] @ [PHONE_NUMBER]"
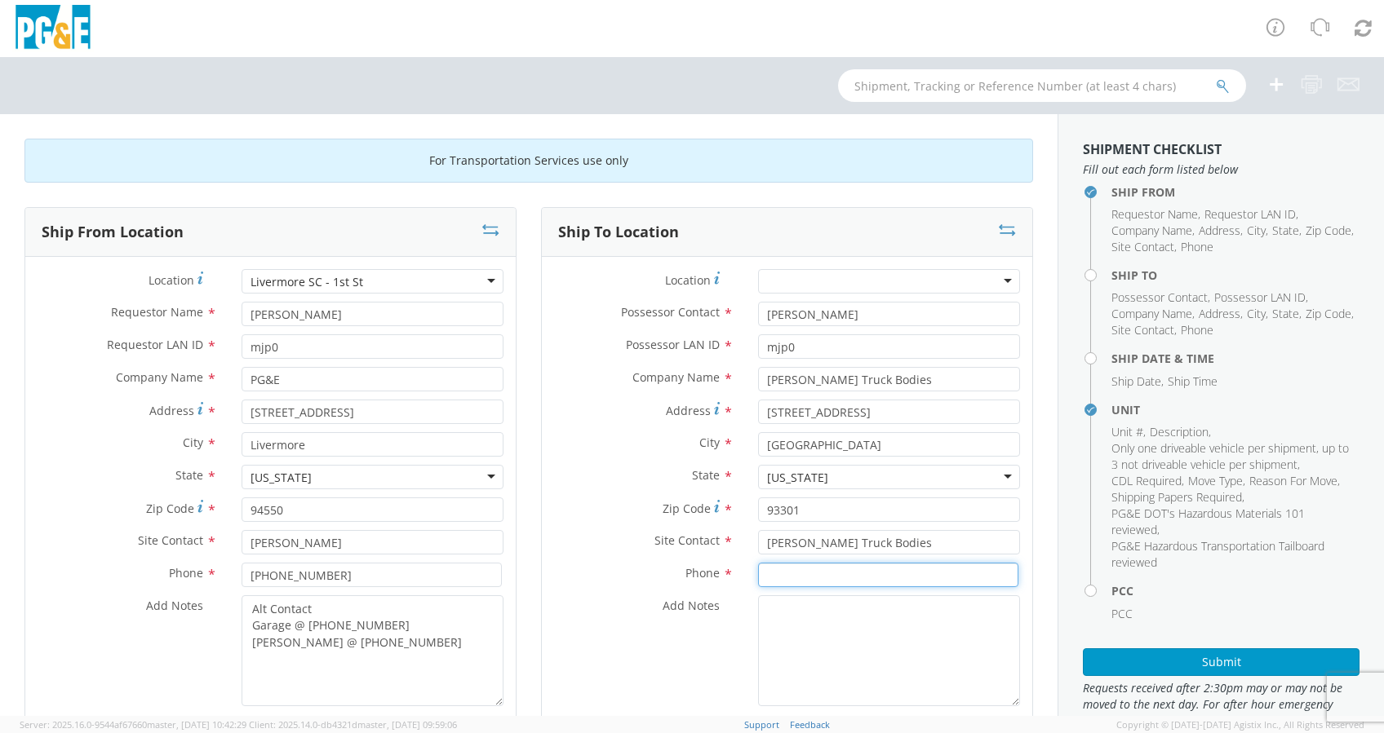
click at [792, 571] on input at bounding box center [888, 575] width 260 height 24
paste input "661-327-0258"
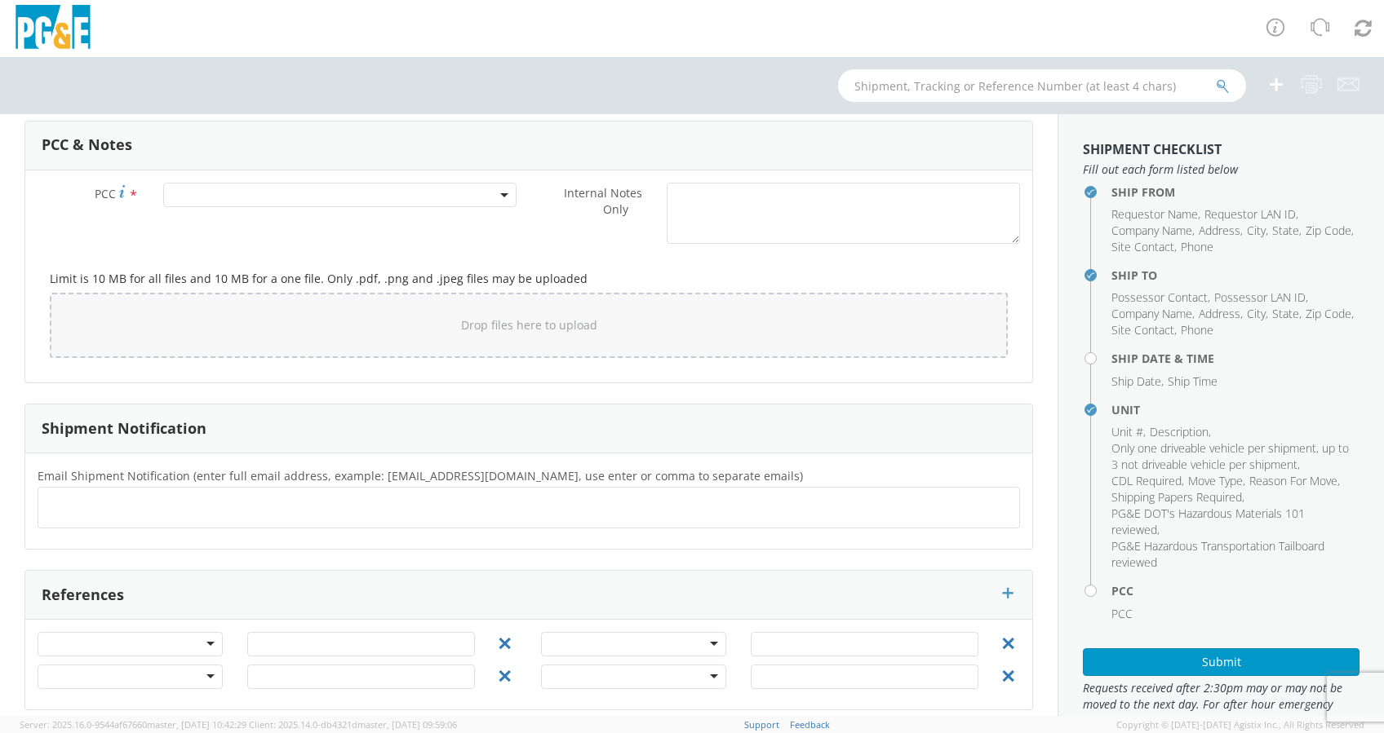
scroll to position [1271, 0]
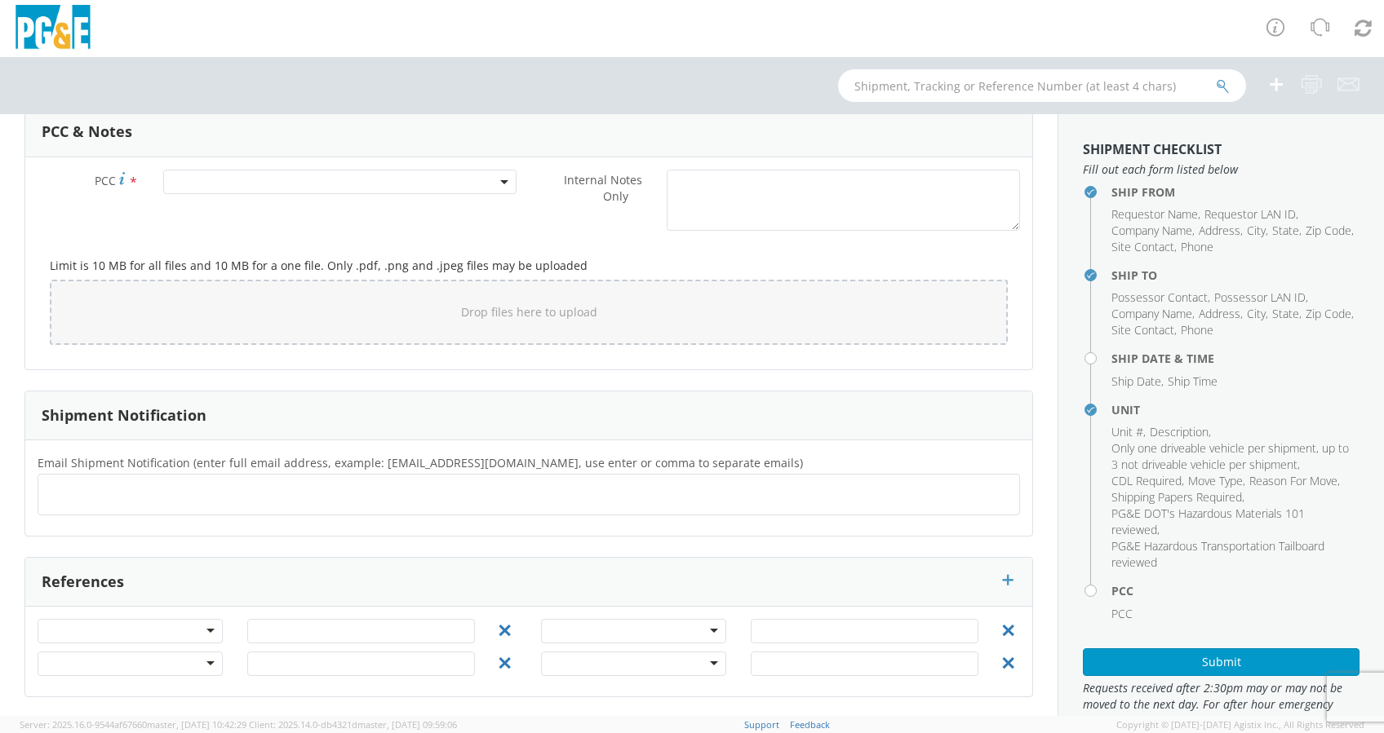
type input "661-327-0258"
click at [71, 494] on ul at bounding box center [529, 494] width 968 height 27
paste input "tom@douglasstruckbodies.com"
type input "tom@douglasstruckbodies.com"
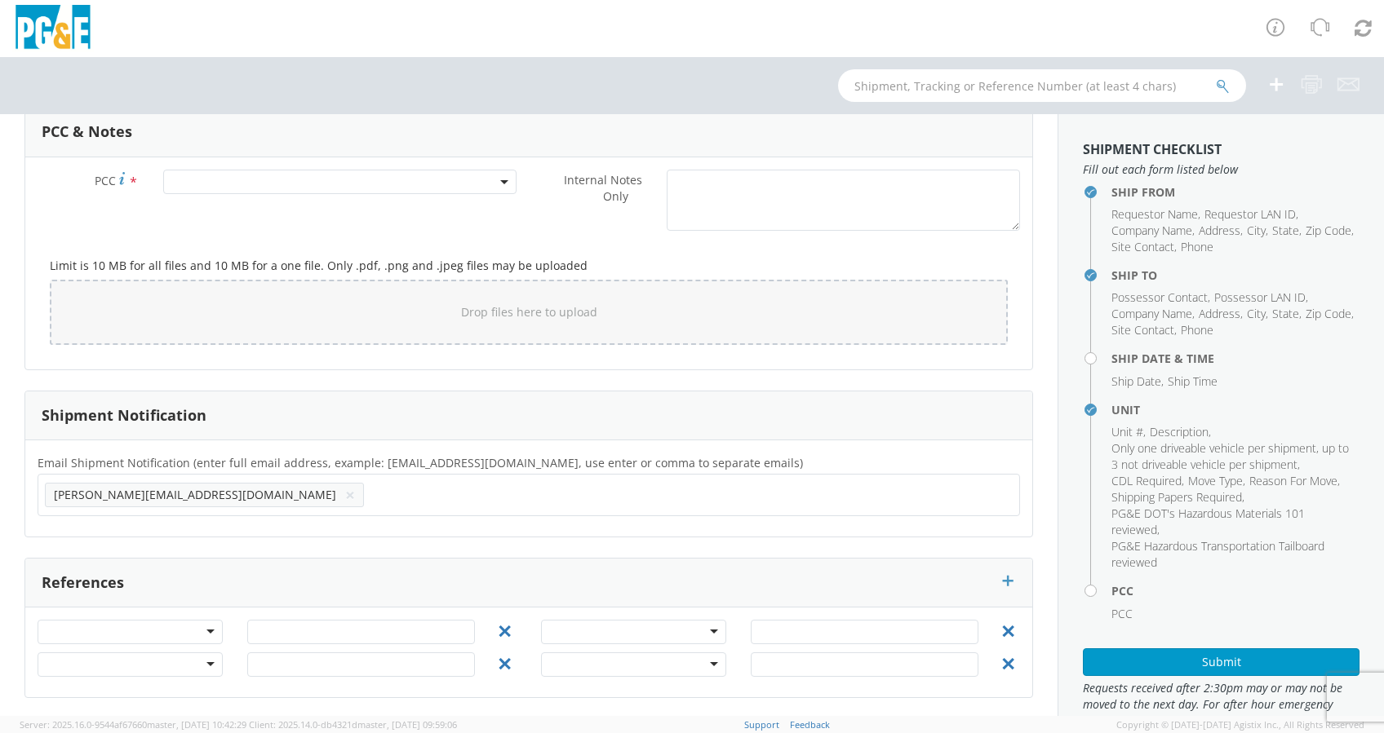
click at [148, 501] on ul "tom@douglasstruckbodies.com ×" at bounding box center [529, 495] width 968 height 28
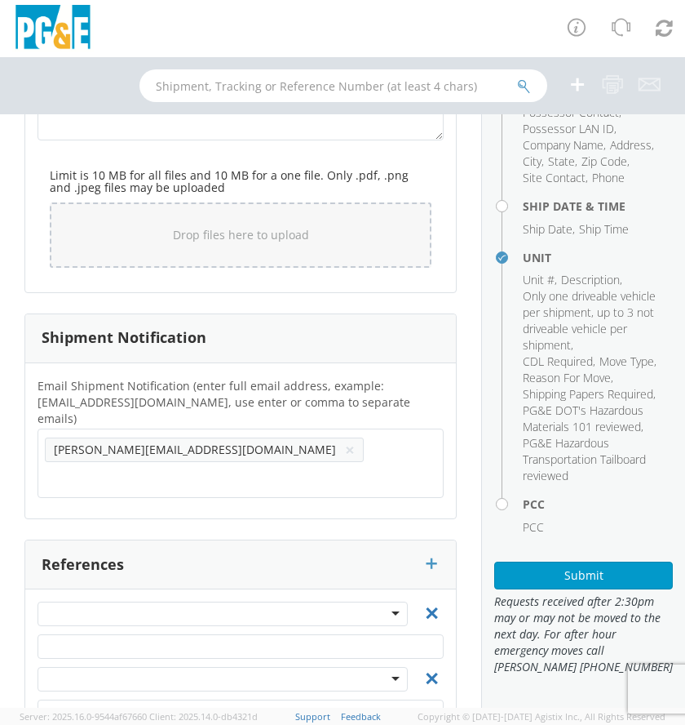
scroll to position [2794, 0]
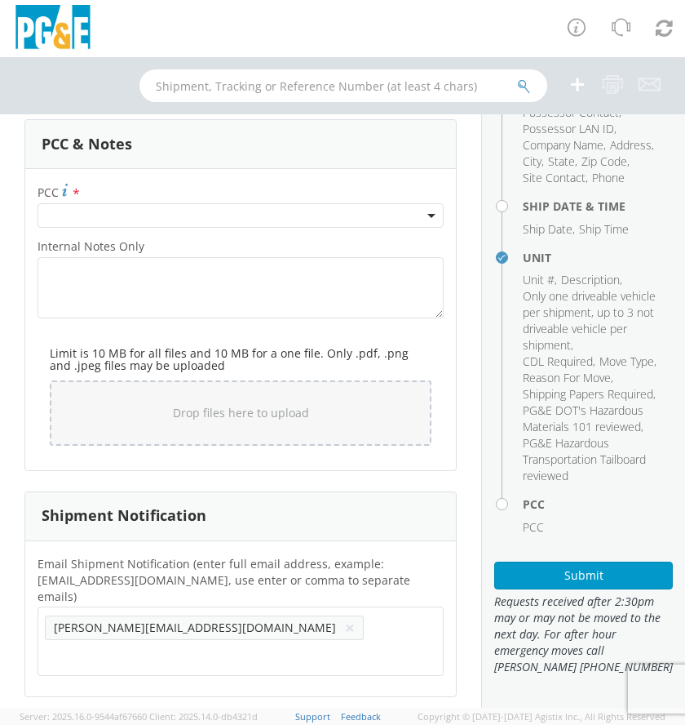
click at [140, 191] on label "PCC *" at bounding box center [240, 192] width 431 height 22
click at [109, 215] on span at bounding box center [241, 215] width 406 height 24
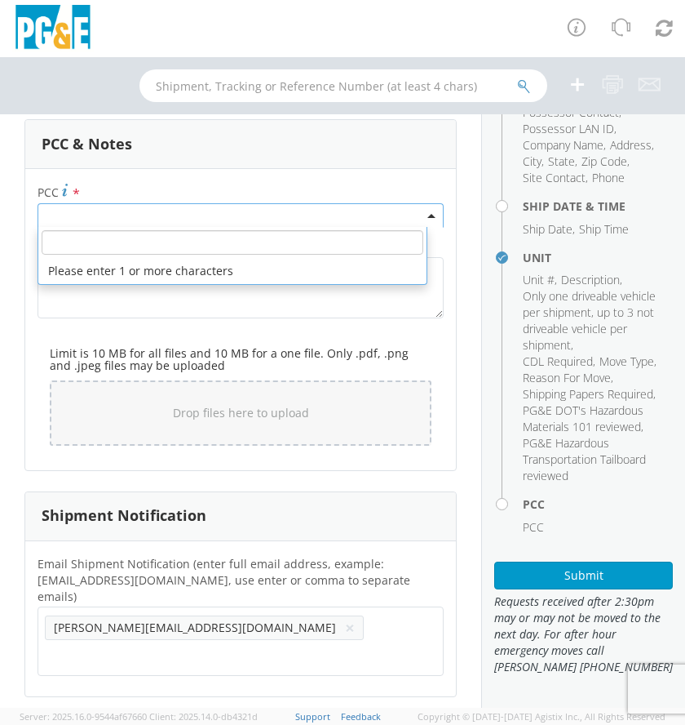
click at [86, 232] on input "number" at bounding box center [233, 242] width 382 height 24
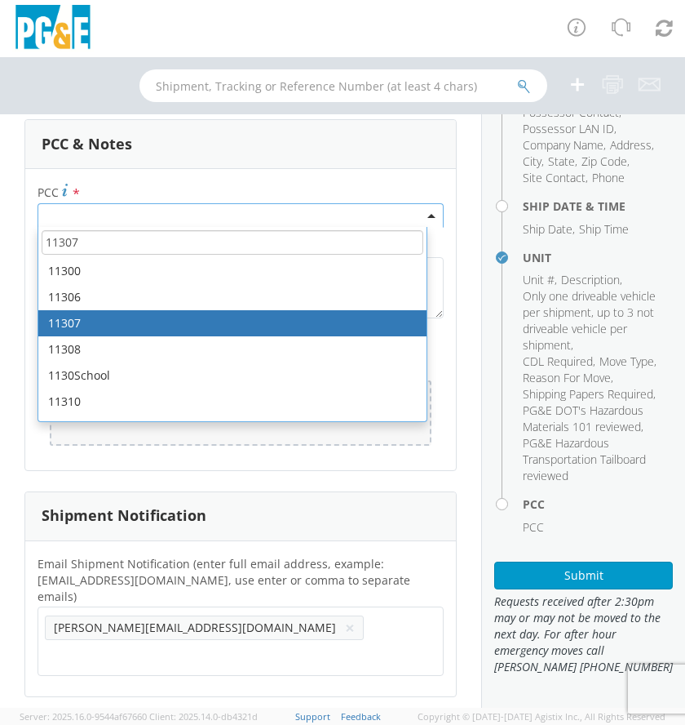
type input "11307"
select select "11307"
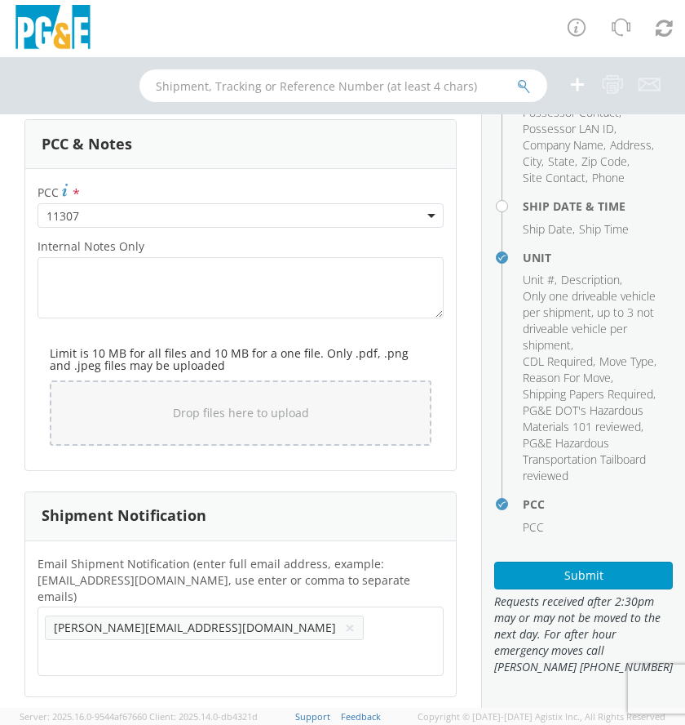
click at [304, 622] on ul "tom@douglasstruckbodies.com ×" at bounding box center [241, 641] width 392 height 55
click at [299, 614] on ul "tom@douglasstruckbodies.com ×" at bounding box center [241, 641] width 392 height 55
paste input "darian@douglasstruckbodies.com"
type input "darian@douglasstruckbodies.com"
click at [273, 636] on ul "tom@douglasstruckbodies.com ×" at bounding box center [241, 641] width 392 height 55
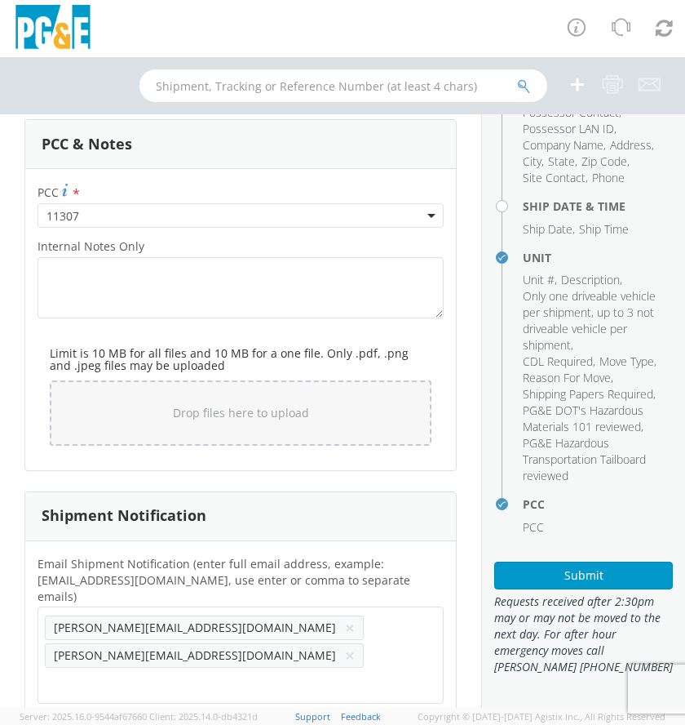
click at [290, 665] on ul "tom@douglasstruckbodies.com × darian@douglasstruckbodies.com ×" at bounding box center [241, 655] width 392 height 82
paste input "chelsea@douglasstruckbodies.com"
type input "chelsea@douglasstruckbodies.com"
click at [281, 673] on ul "tom@douglasstruckbodies.com × darian@douglasstruckbodies.com ×" at bounding box center [241, 655] width 392 height 82
click at [285, 686] on ul "tom@douglasstruckbodies.com × darian@douglasstruckbodies.com × chelsea@douglass…" at bounding box center [241, 669] width 392 height 110
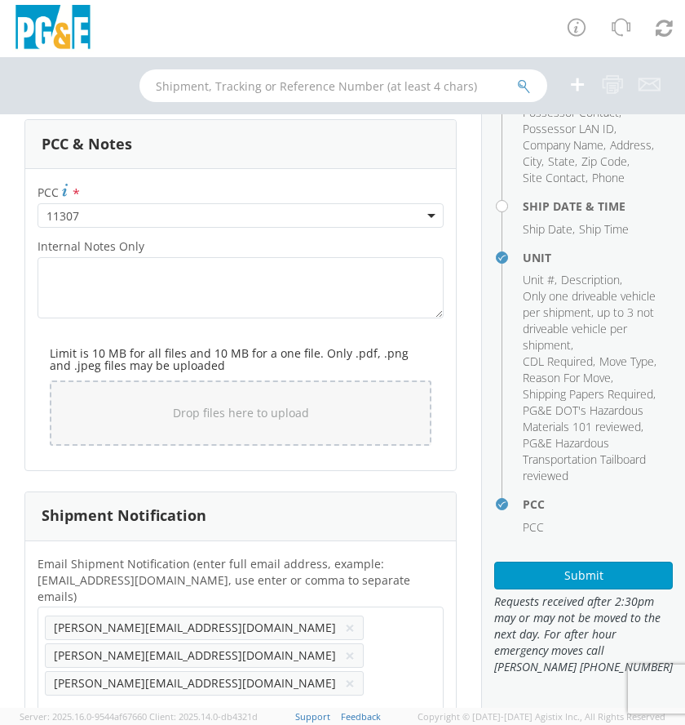
paste input "tlopez@coastcounties.com"
type input "tlopez@coastcounties.com"
click at [265, 684] on ul "tom@douglasstruckbodies.com × darian@douglasstruckbodies.com × chelsea@douglass…" at bounding box center [241, 683] width 392 height 138
click at [204, 726] on input "text" at bounding box center [124, 738] width 159 height 24
paste input "kinikaneakalau@emtharp.com"
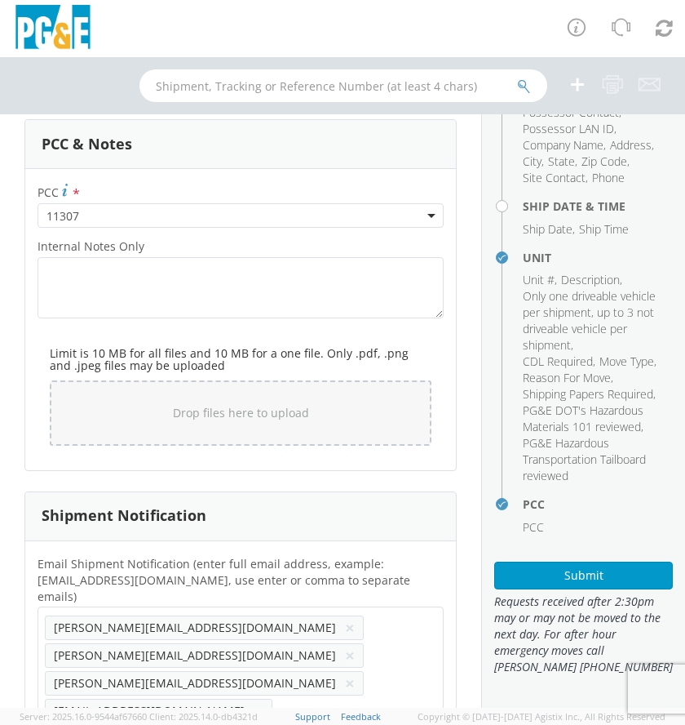
type input "kinikaneakalau@emtharp.com"
click at [403, 695] on ul "tom@douglasstruckbodies.com × darian@douglasstruckbodies.com × chelsea@douglass…" at bounding box center [241, 697] width 392 height 166
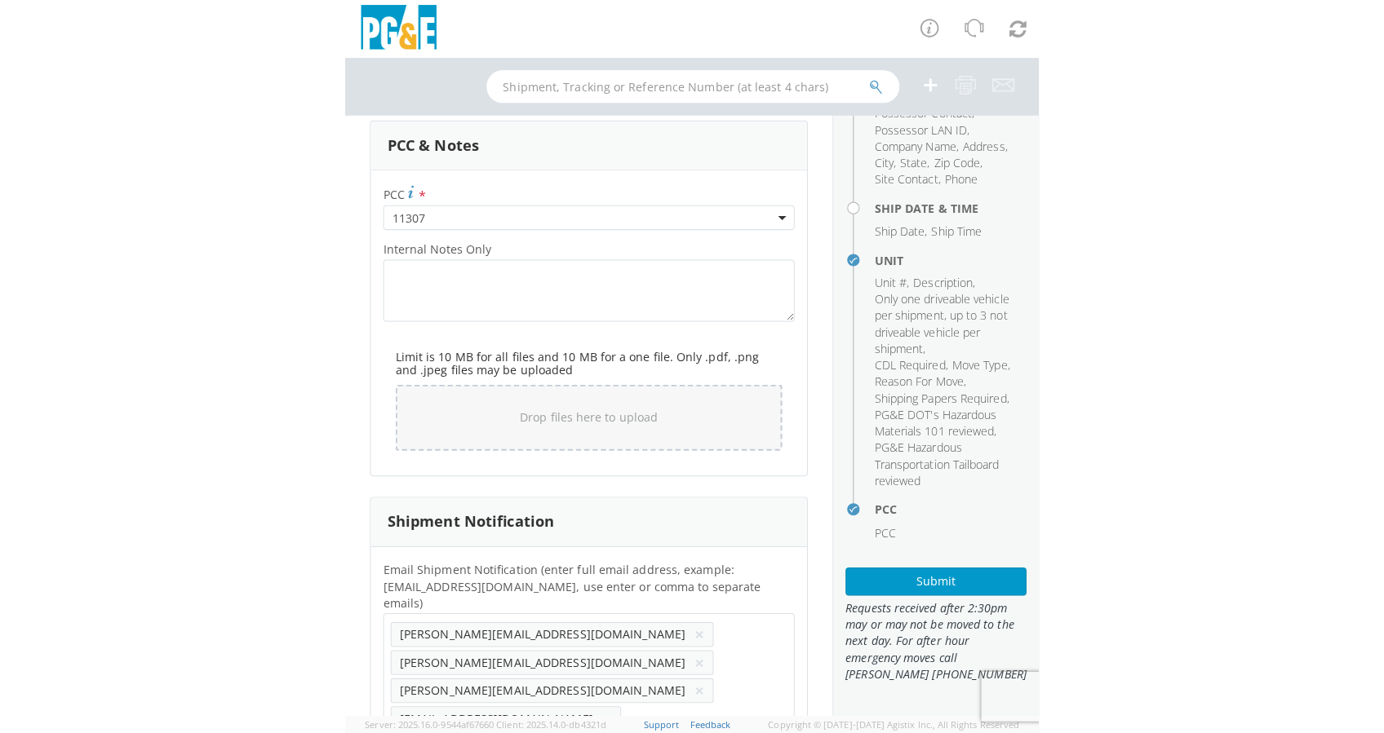
scroll to position [3129, 0]
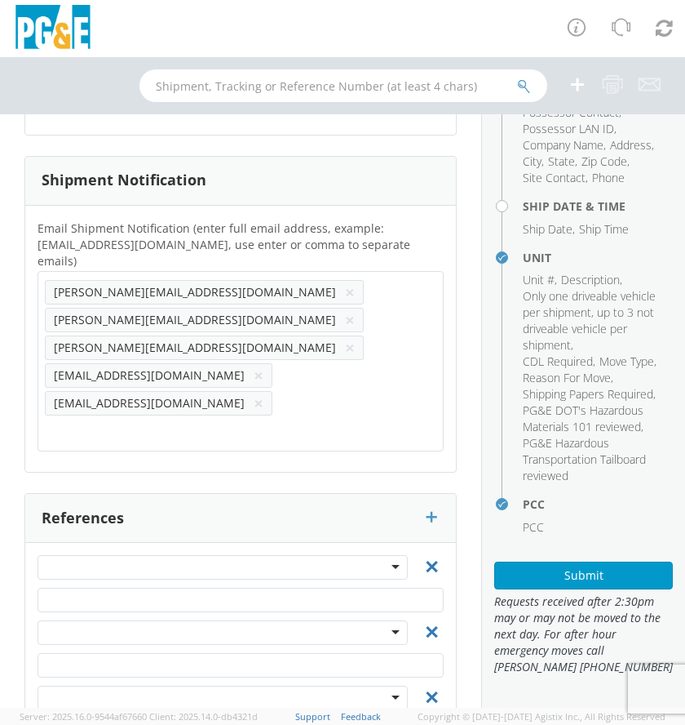
click at [87, 423] on ul "tom@douglasstruckbodies.com × darian@douglasstruckbodies.com × chelsea@douglass…" at bounding box center [241, 361] width 392 height 166
paste input "paulcarpio@emtharp.com"
type input "paulcarpio@emtharp.com"
click at [231, 415] on ul "tom@douglasstruckbodies.com × darian@douglasstruckbodies.com × chelsea@douglass…" at bounding box center [241, 361] width 392 height 166
drag, startPoint x: 241, startPoint y: 414, endPoint x: 278, endPoint y: 410, distance: 37.8
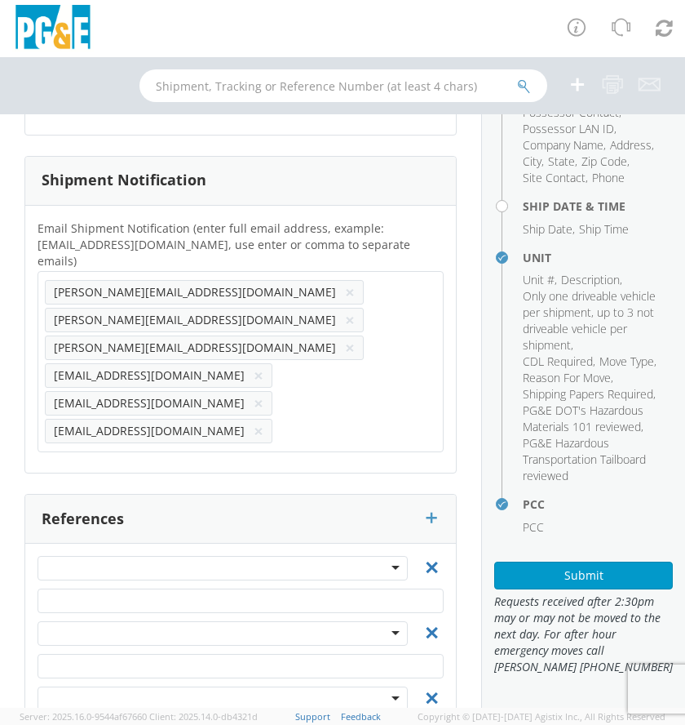
click at [279, 419] on input "text" at bounding box center [357, 431] width 156 height 24
paste input "JR47"
type input "JR47@pge.com"
click at [327, 412] on ul "tom@douglasstruckbodies.com × darian@douglasstruckbodies.com × chelsea@douglass…" at bounding box center [241, 361] width 392 height 166
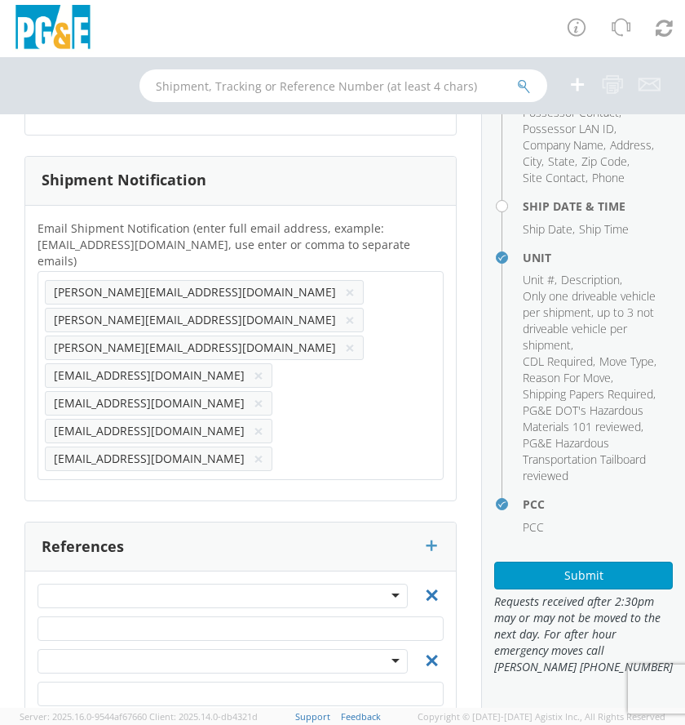
paste input "BAPO@pge.com"
type input "BAPO@pge.com"
click at [193, 440] on ul "tom@douglasstruckbodies.com × darian@douglasstruckbodies.com × chelsea@douglass…" at bounding box center [241, 375] width 392 height 194
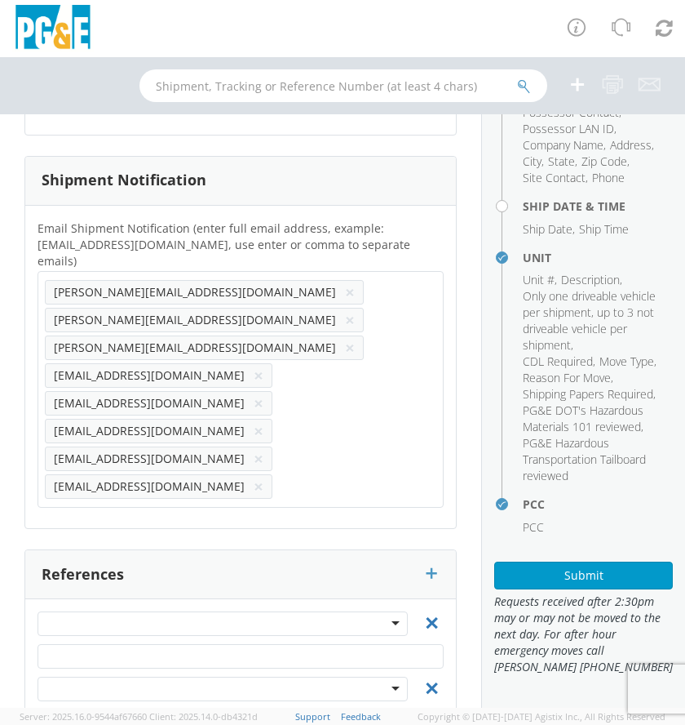
paste input "RLPR@pge.com"
type input "RLPR@pge.com"
click at [304, 446] on ul "tom@douglasstruckbodies.com × darian@douglasstruckbodies.com × chelsea@douglass…" at bounding box center [241, 389] width 392 height 222
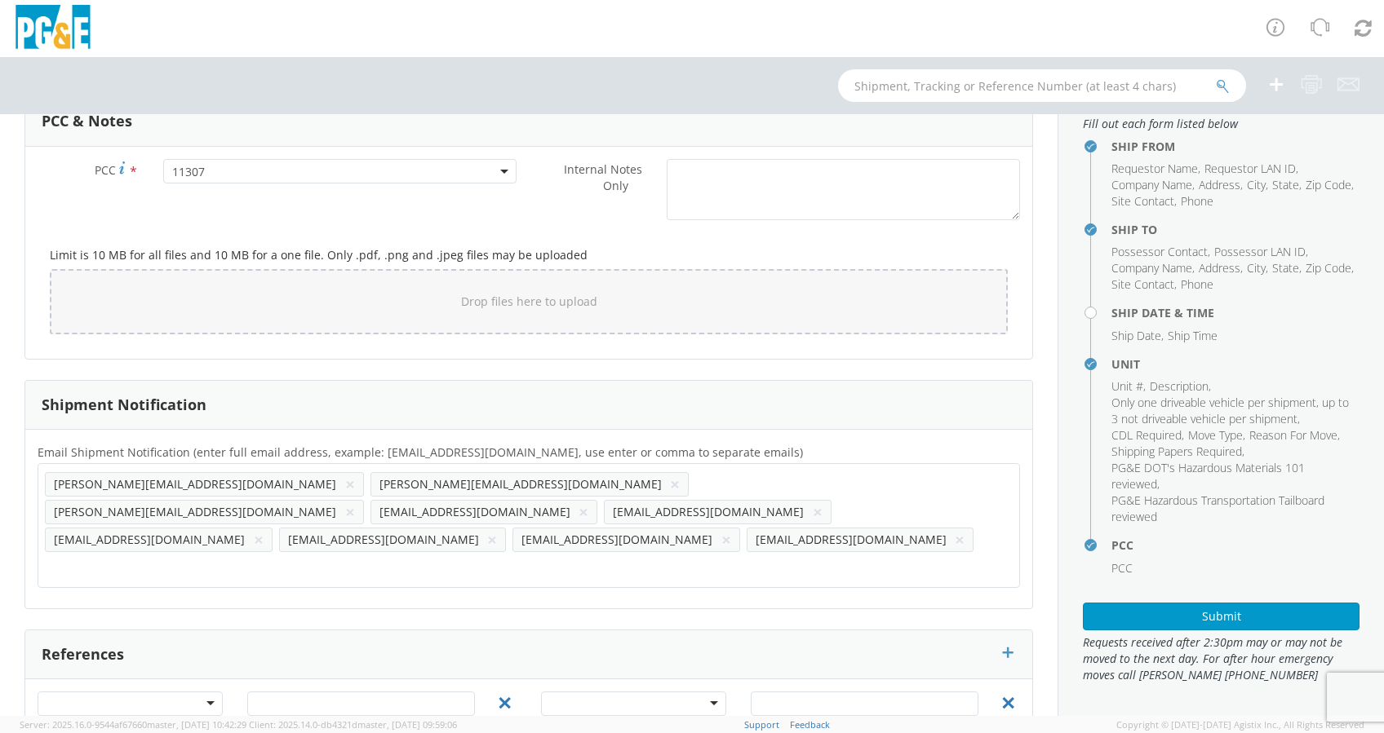
scroll to position [1299, 0]
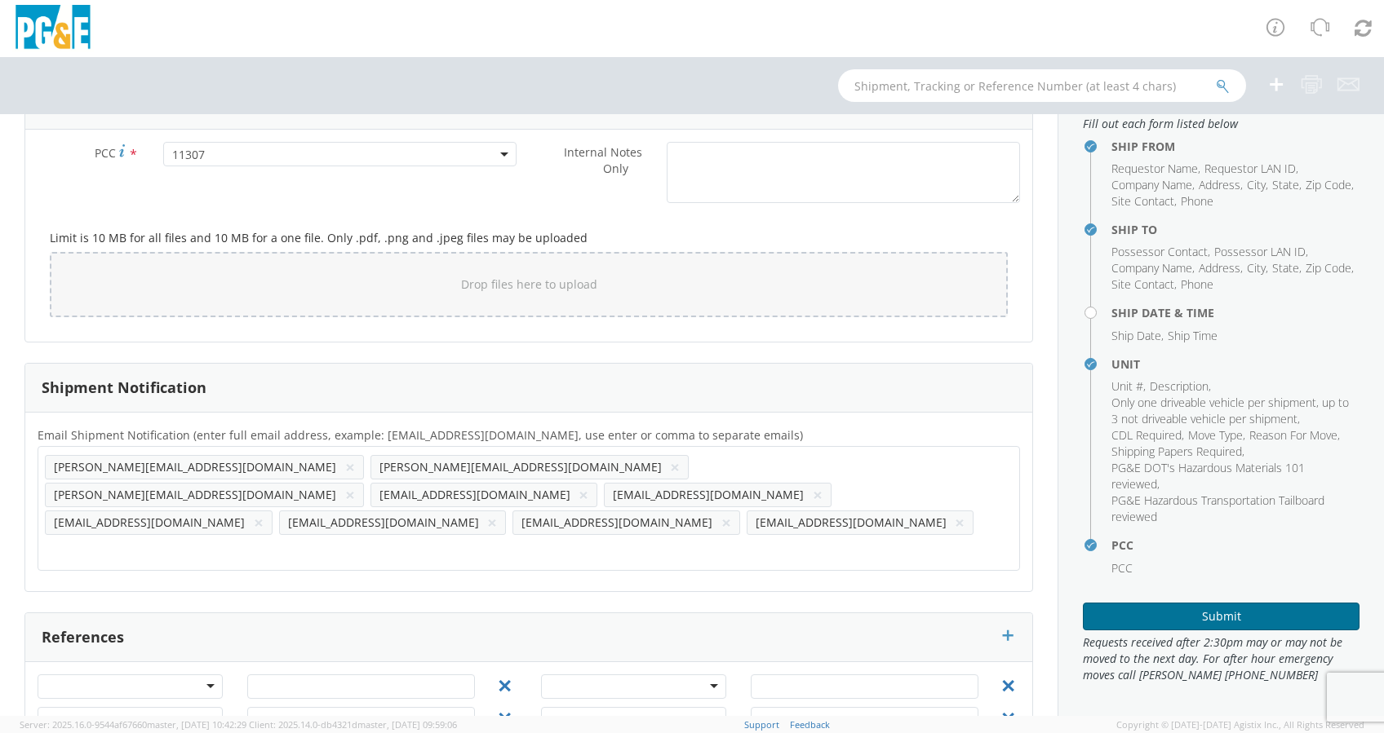
click at [1221, 618] on button "Submit" at bounding box center [1221, 617] width 277 height 28
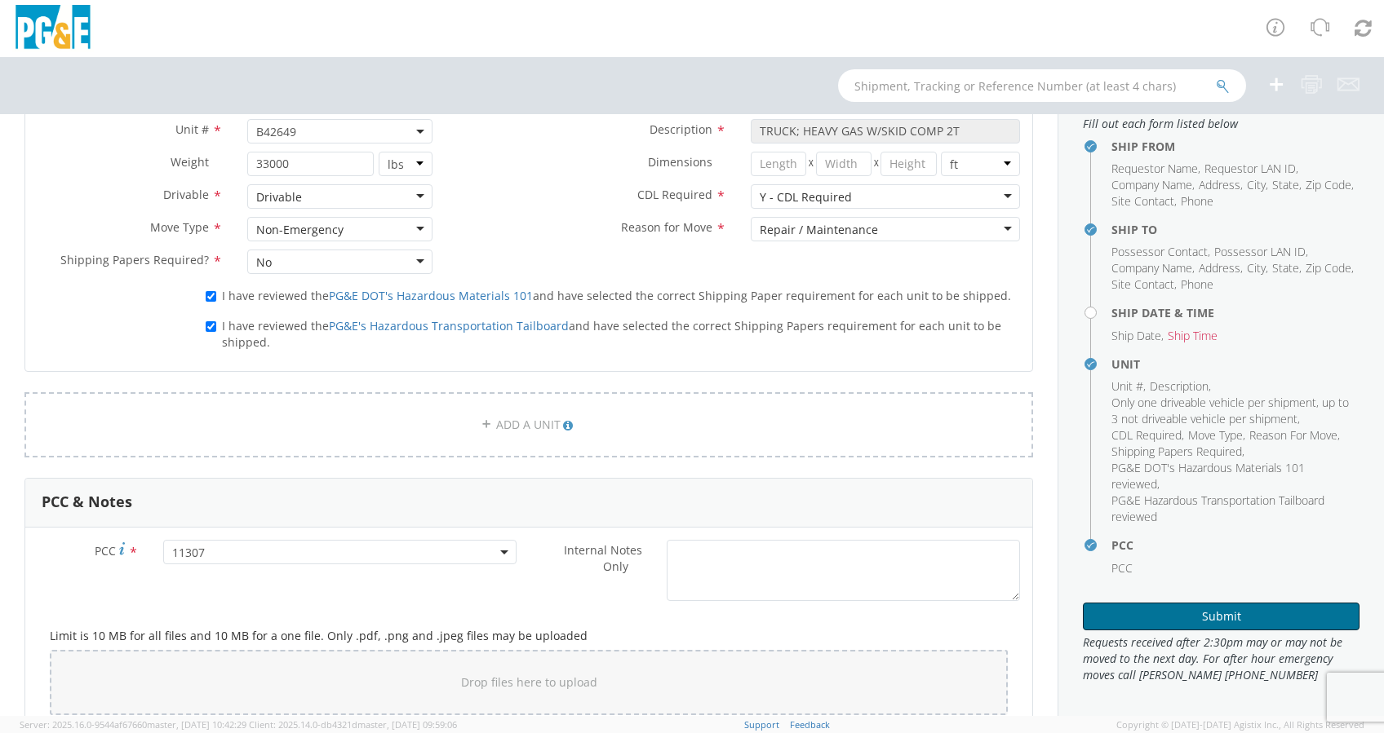
scroll to position [646, 0]
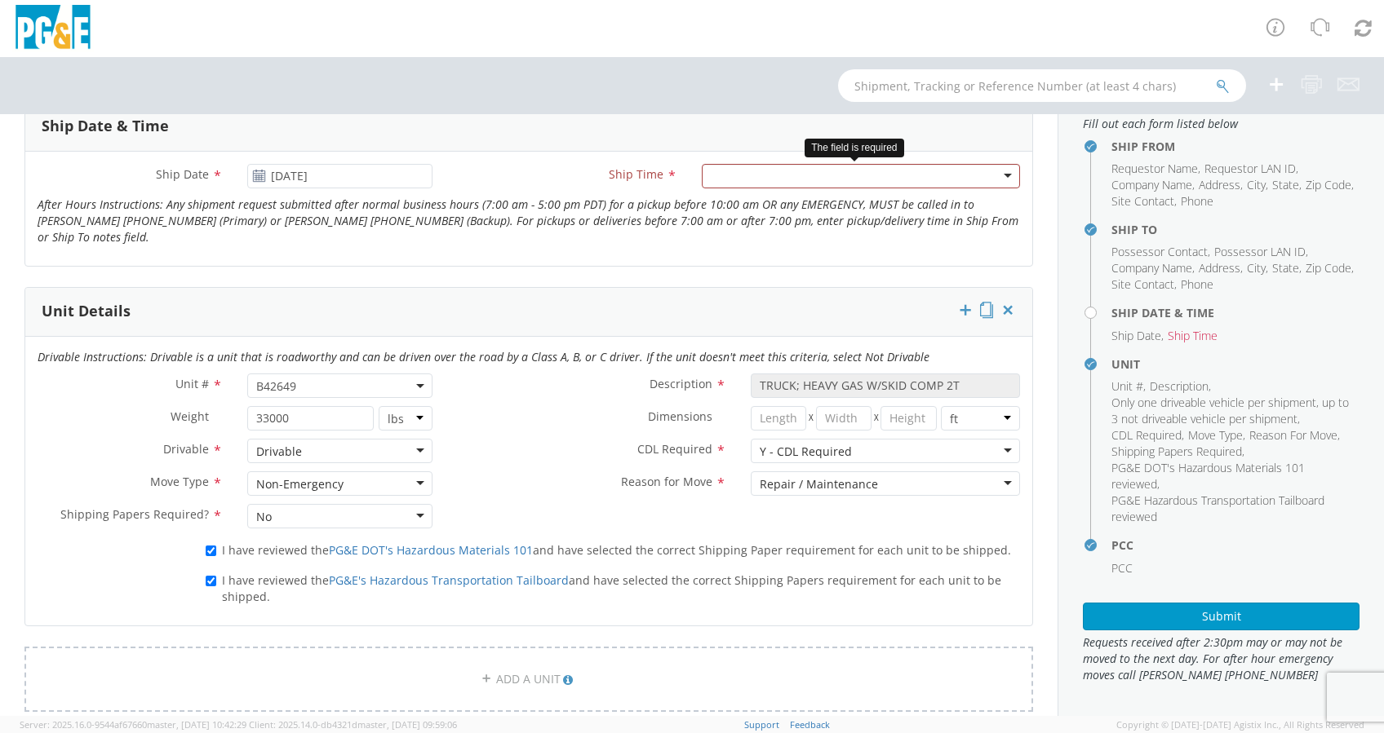
click at [747, 182] on div at bounding box center [861, 176] width 318 height 24
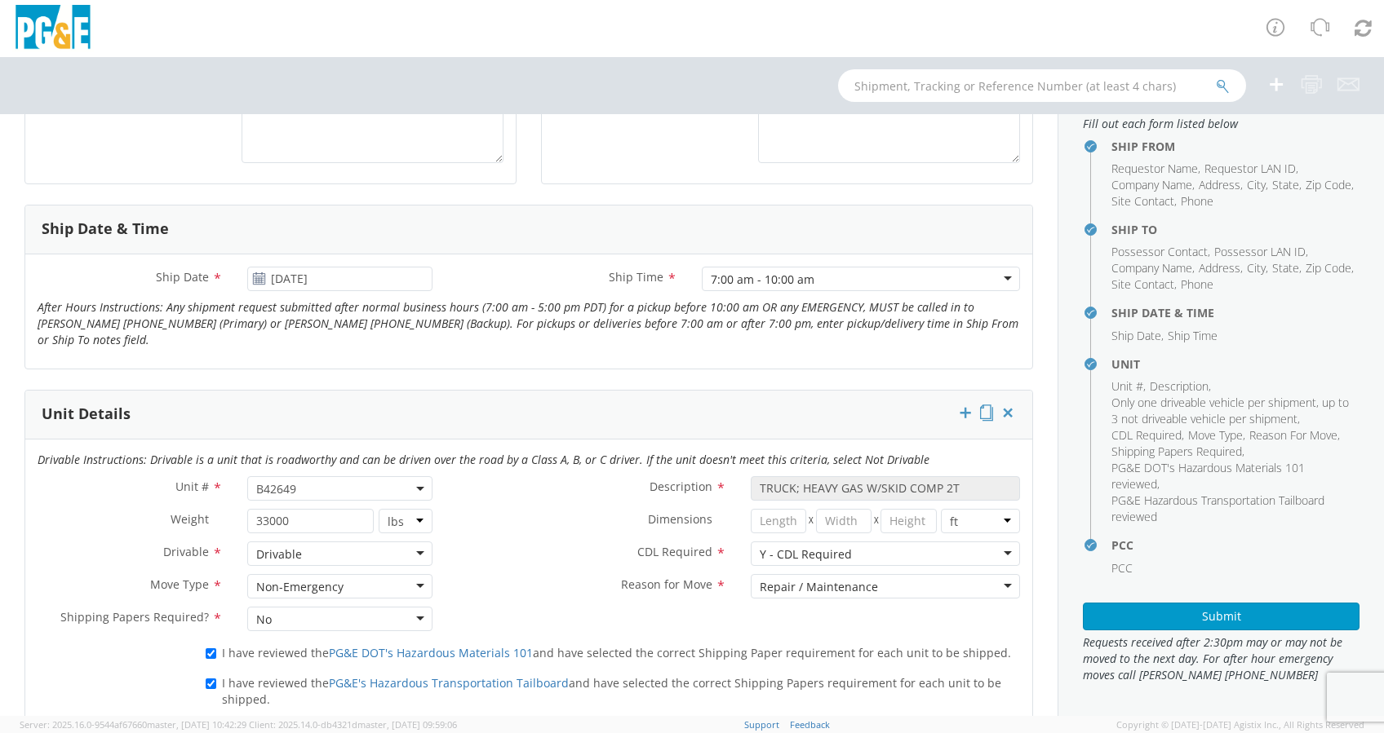
scroll to position [326, 0]
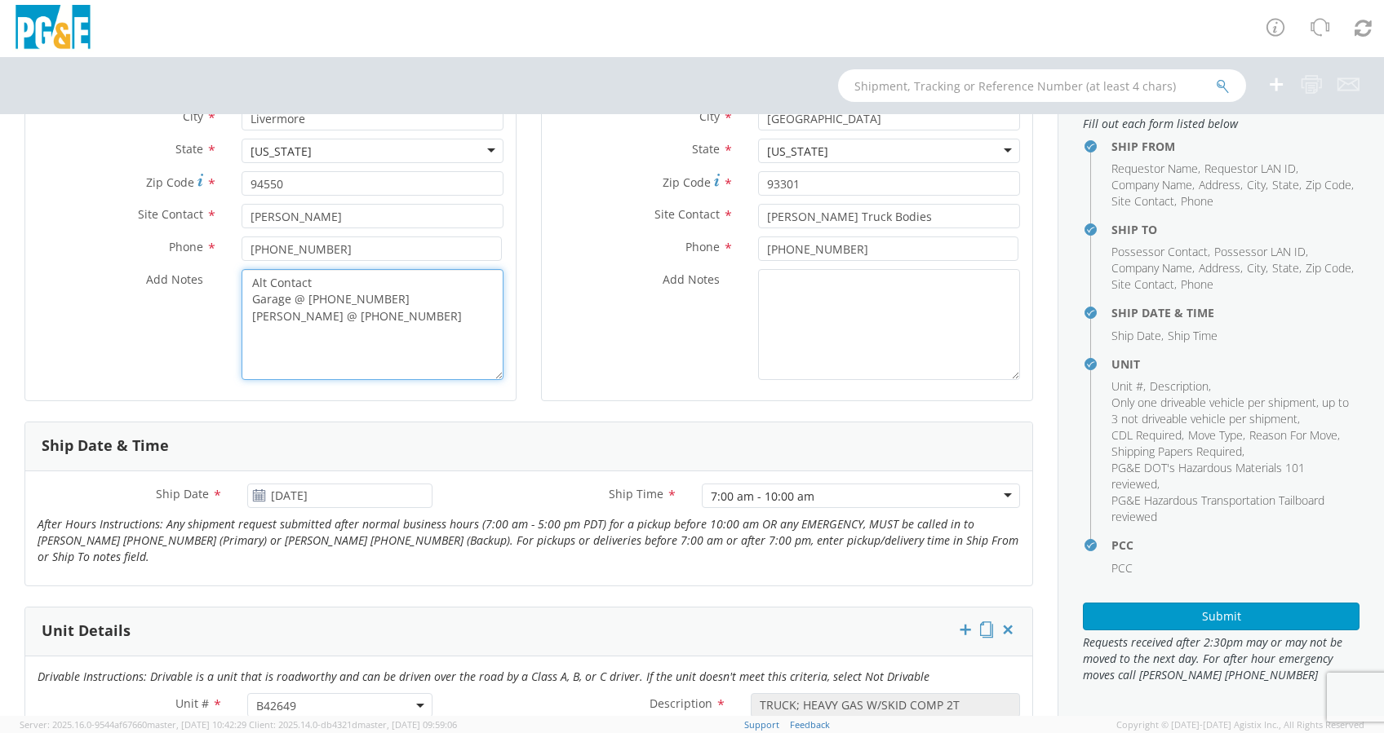
click at [257, 343] on textarea "Alt Contact Garage @ [PHONE_NUMBER] [PERSON_NAME] @ [PHONE_NUMBER]" at bounding box center [373, 324] width 262 height 111
click at [449, 306] on textarea "Alt Contact Garage @ [PHONE_NUMBER] [PERSON_NAME] @ [PHONE_NUMBER]" at bounding box center [373, 324] width 262 height 111
drag, startPoint x: 430, startPoint y: 321, endPoint x: 438, endPoint y: 318, distance: 8.5
click at [433, 320] on textarea "Alt Contact Garage @ [PHONE_NUMBER] [PERSON_NAME] @ [PHONE_NUMBER]" at bounding box center [373, 324] width 262 height 111
type textarea "Alt Contact Garage @ 925-373-2623 RON PACHECO @ 510-340-6620 Arrive after 8:00 …"
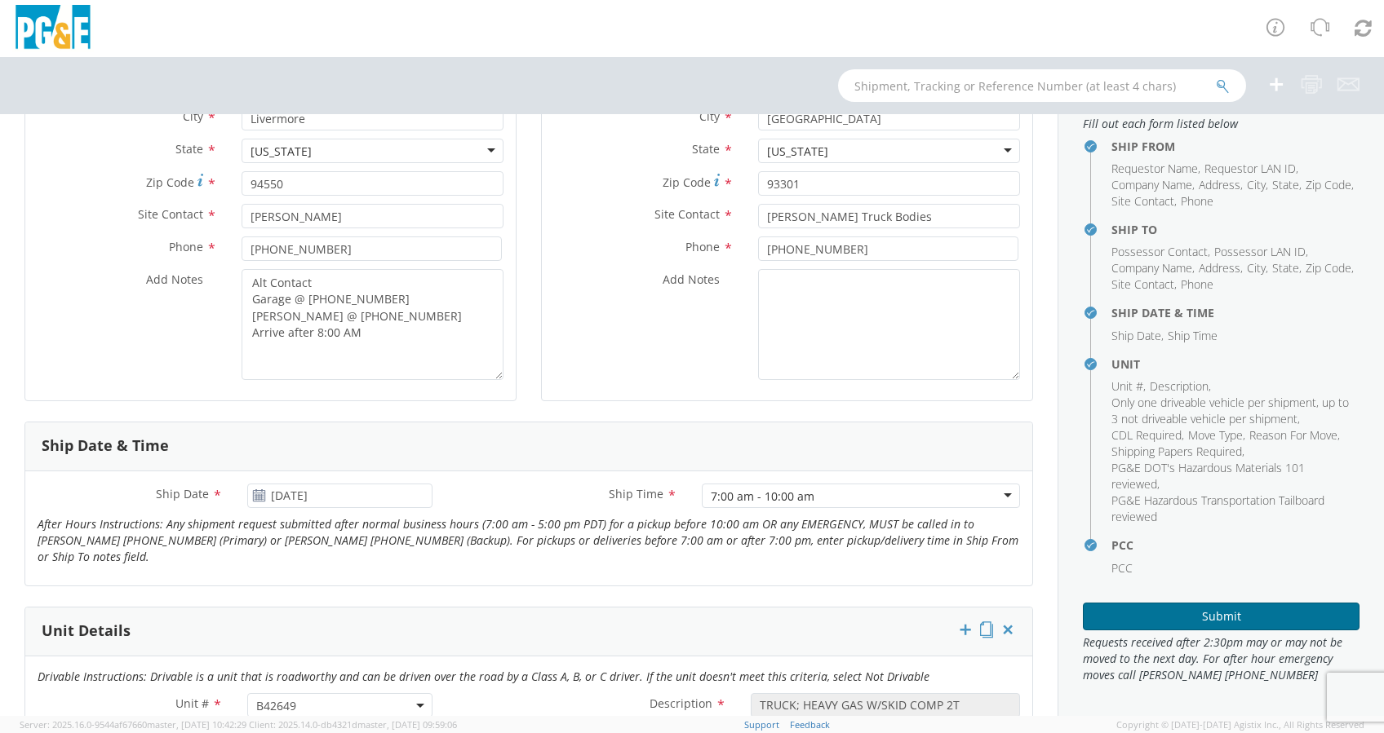
click at [1216, 613] on button "Submit" at bounding box center [1221, 617] width 277 height 28
